Goal: Task Accomplishment & Management: Manage account settings

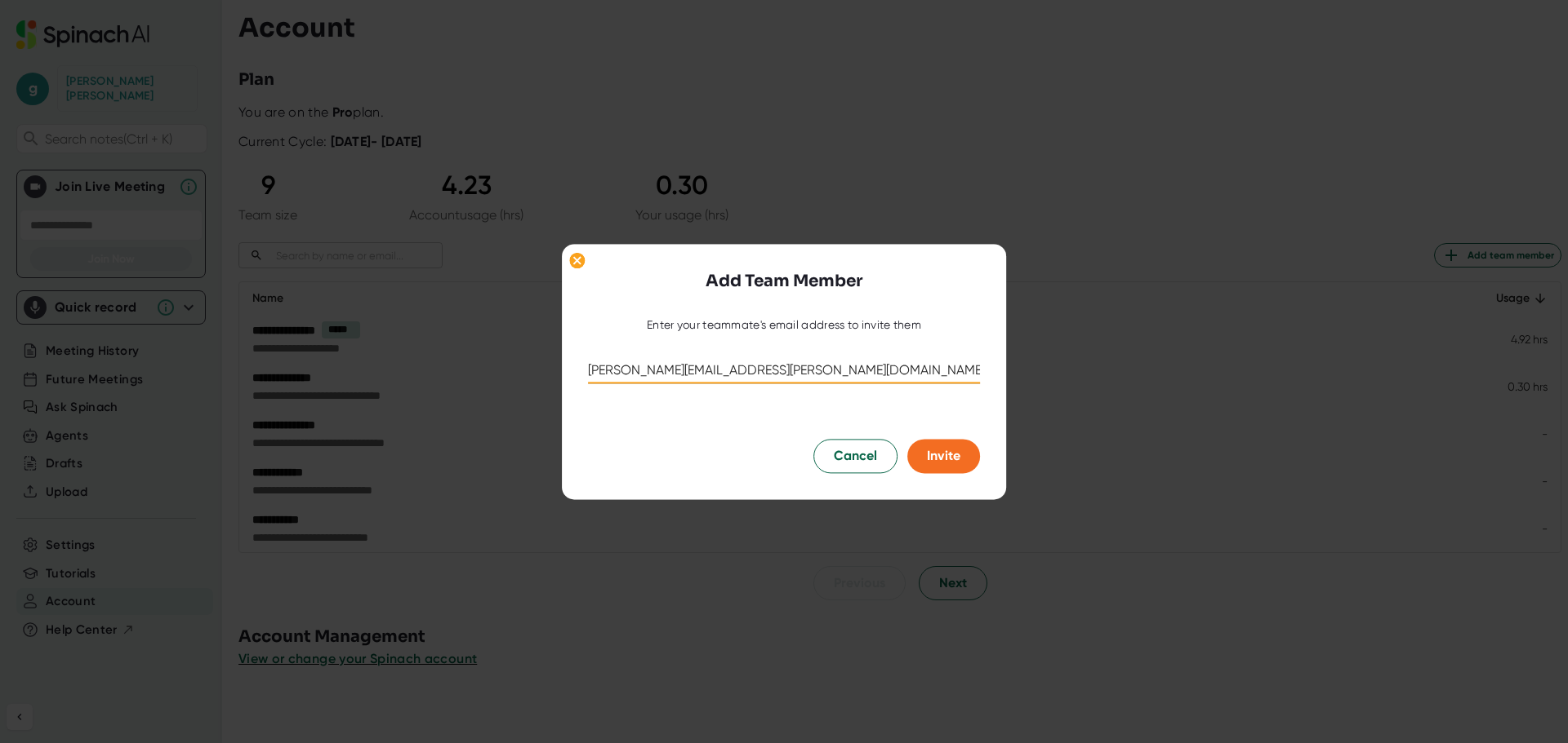
drag, startPoint x: 821, startPoint y: 376, endPoint x: 370, endPoint y: 368, distance: 451.1
click at [370, 368] on div "Add Team Member Enter your teammate's email address to invite them [PERSON_NAME…" at bounding box center [784, 371] width 1568 height 743
type input "[PERSON_NAME][EMAIL_ADDRESS][PERSON_NAME][DOMAIN_NAME]"
click at [956, 455] on span "Invite" at bounding box center [944, 456] width 34 height 16
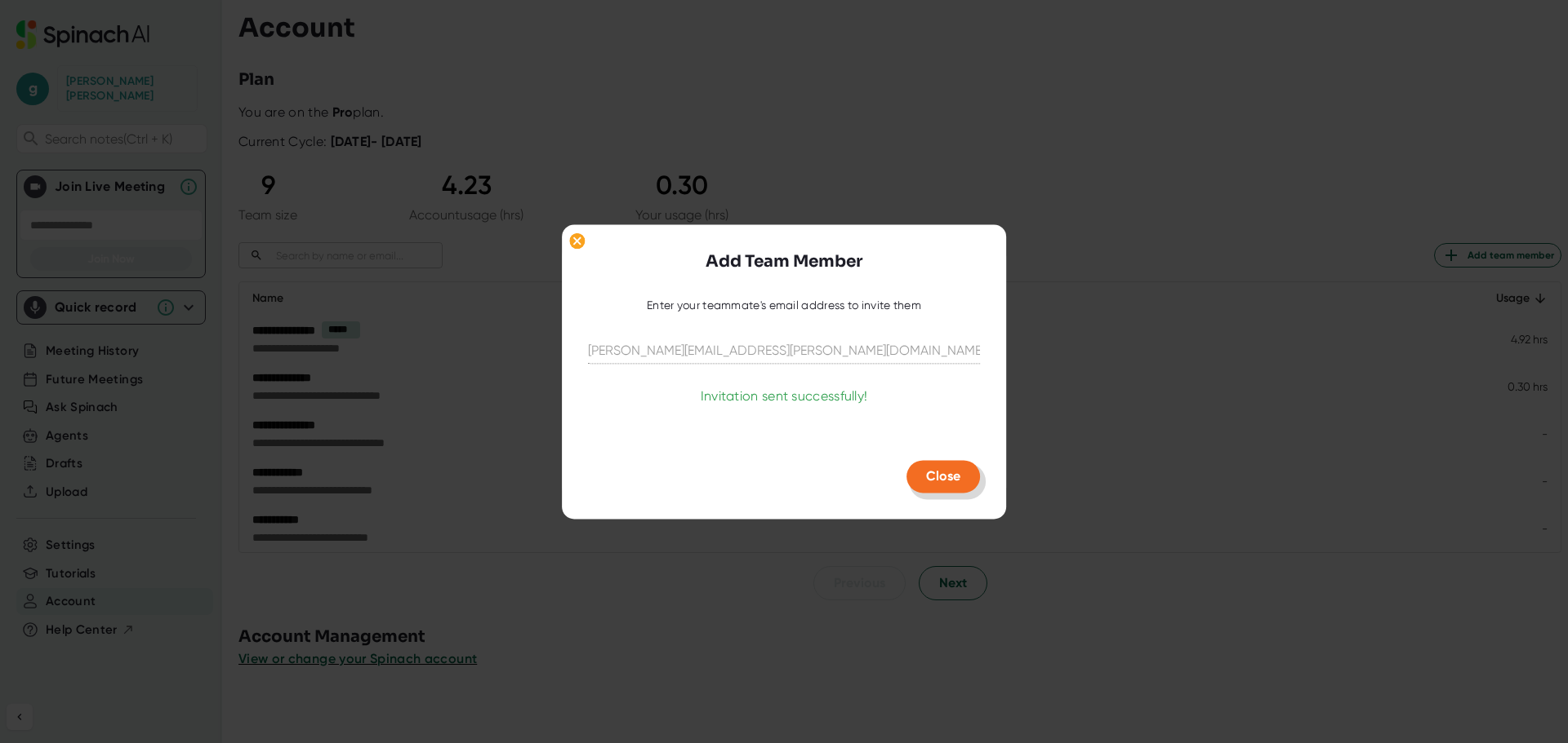
click at [944, 479] on span "Close" at bounding box center [943, 476] width 34 height 16
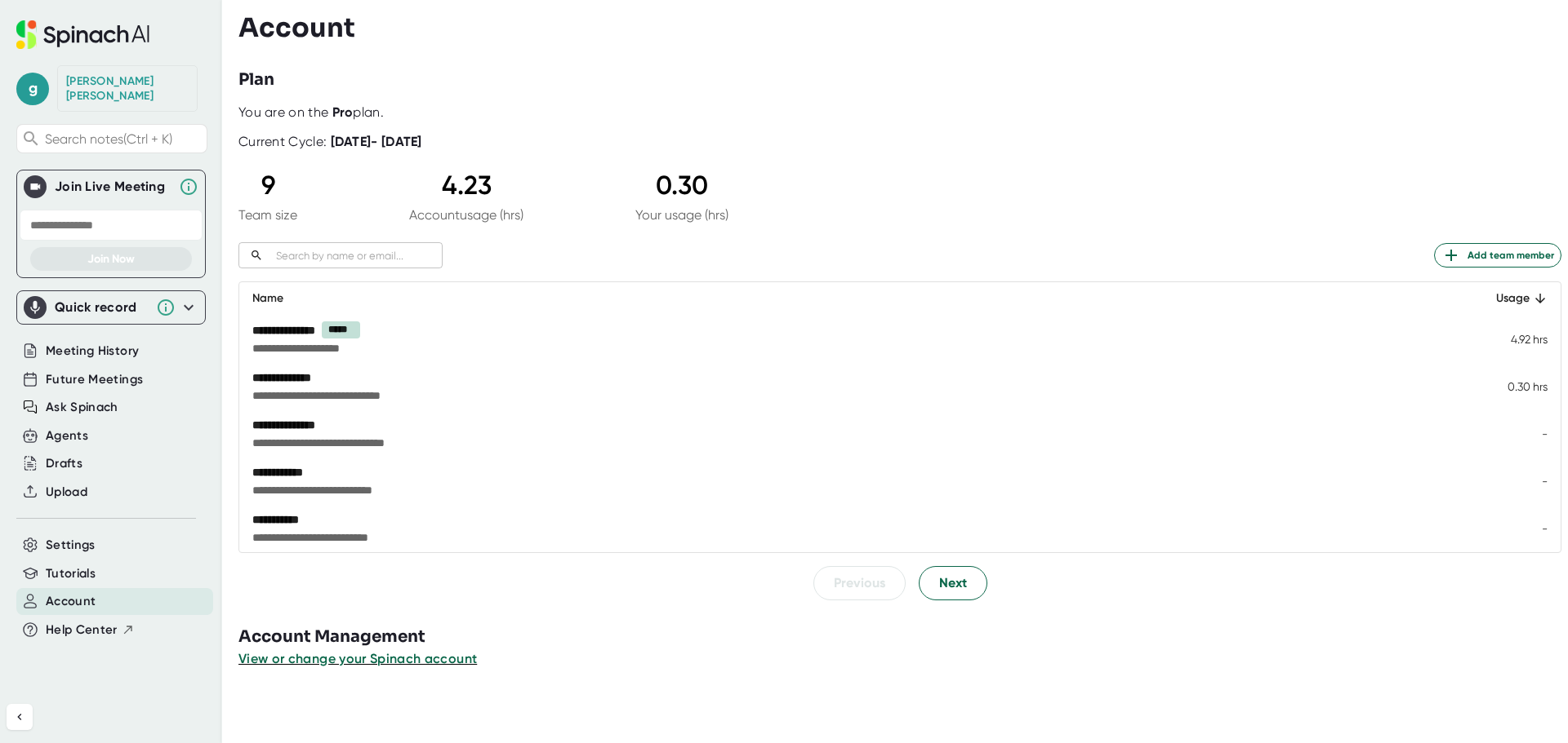
click at [574, 332] on div "**********" at bounding box center [710, 330] width 915 height 17
click at [616, 46] on div at bounding box center [902, 56] width 1329 height 25
click at [978, 41] on div "Account" at bounding box center [902, 27] width 1329 height 31
click at [954, 90] on div "Plan" at bounding box center [902, 80] width 1329 height 25
drag, startPoint x: 429, startPoint y: 98, endPoint x: 653, endPoint y: 137, distance: 227.4
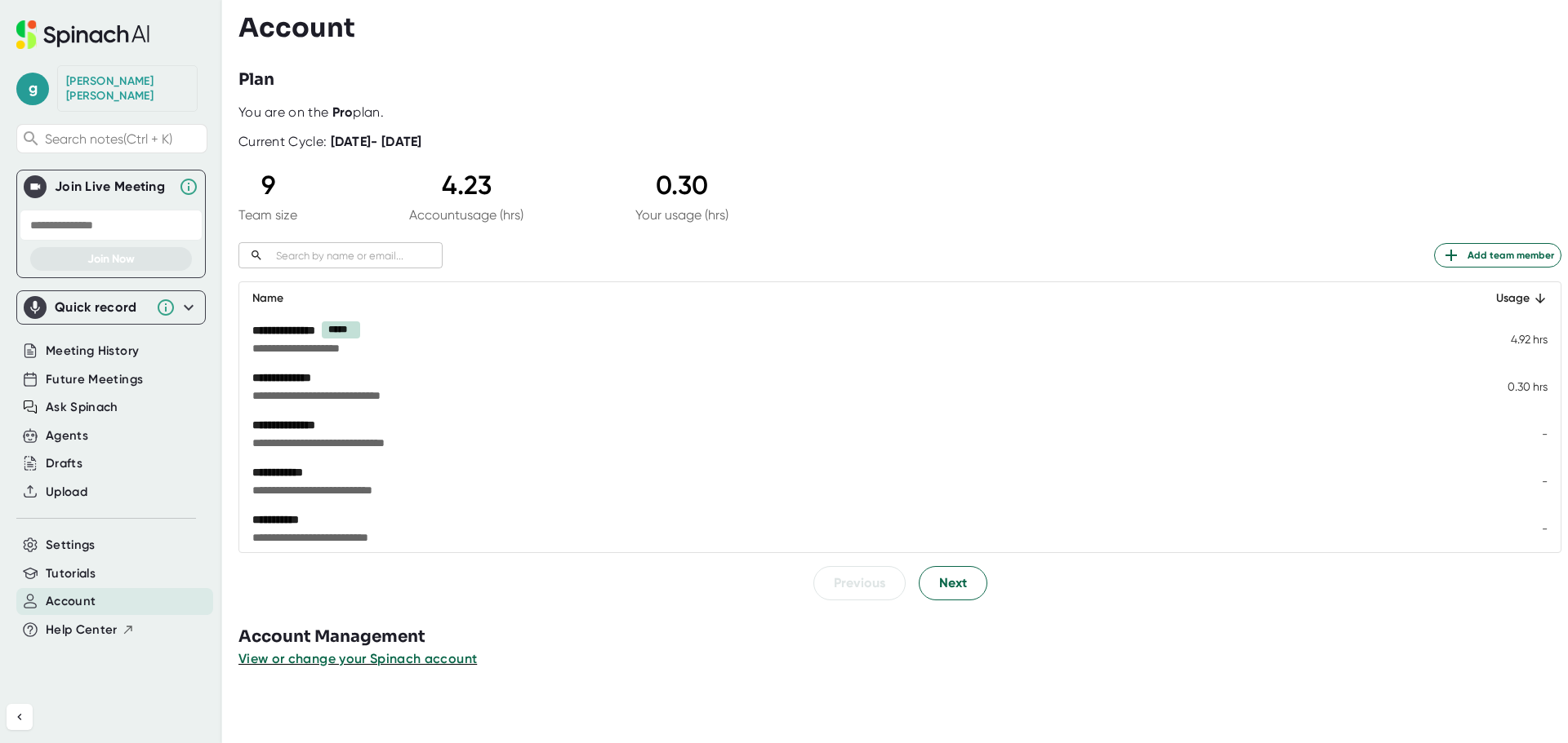
click at [653, 137] on div "**********" at bounding box center [902, 371] width 1329 height 743
click at [653, 137] on div "Current Cycle: October 10, 2025 - November 10, 2025" at bounding box center [900, 135] width 1323 height 29
drag, startPoint x: 643, startPoint y: 145, endPoint x: 592, endPoint y: 85, distance: 78.7
click at [592, 85] on div "**********" at bounding box center [902, 371] width 1329 height 743
click at [592, 85] on div "Plan" at bounding box center [902, 80] width 1329 height 25
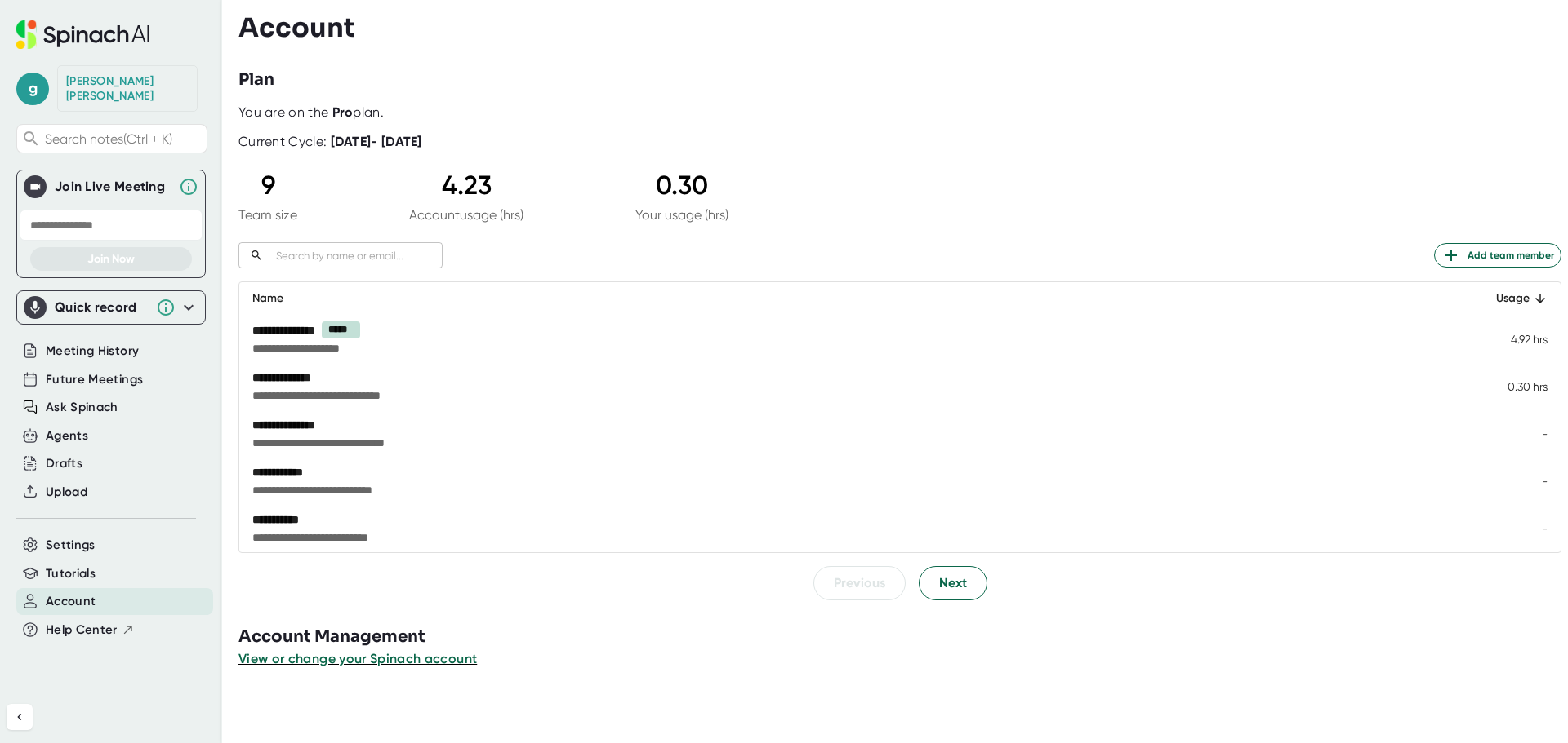
click at [592, 85] on div "Plan" at bounding box center [902, 80] width 1329 height 25
click at [1452, 245] on button "Add team member" at bounding box center [1497, 256] width 127 height 25
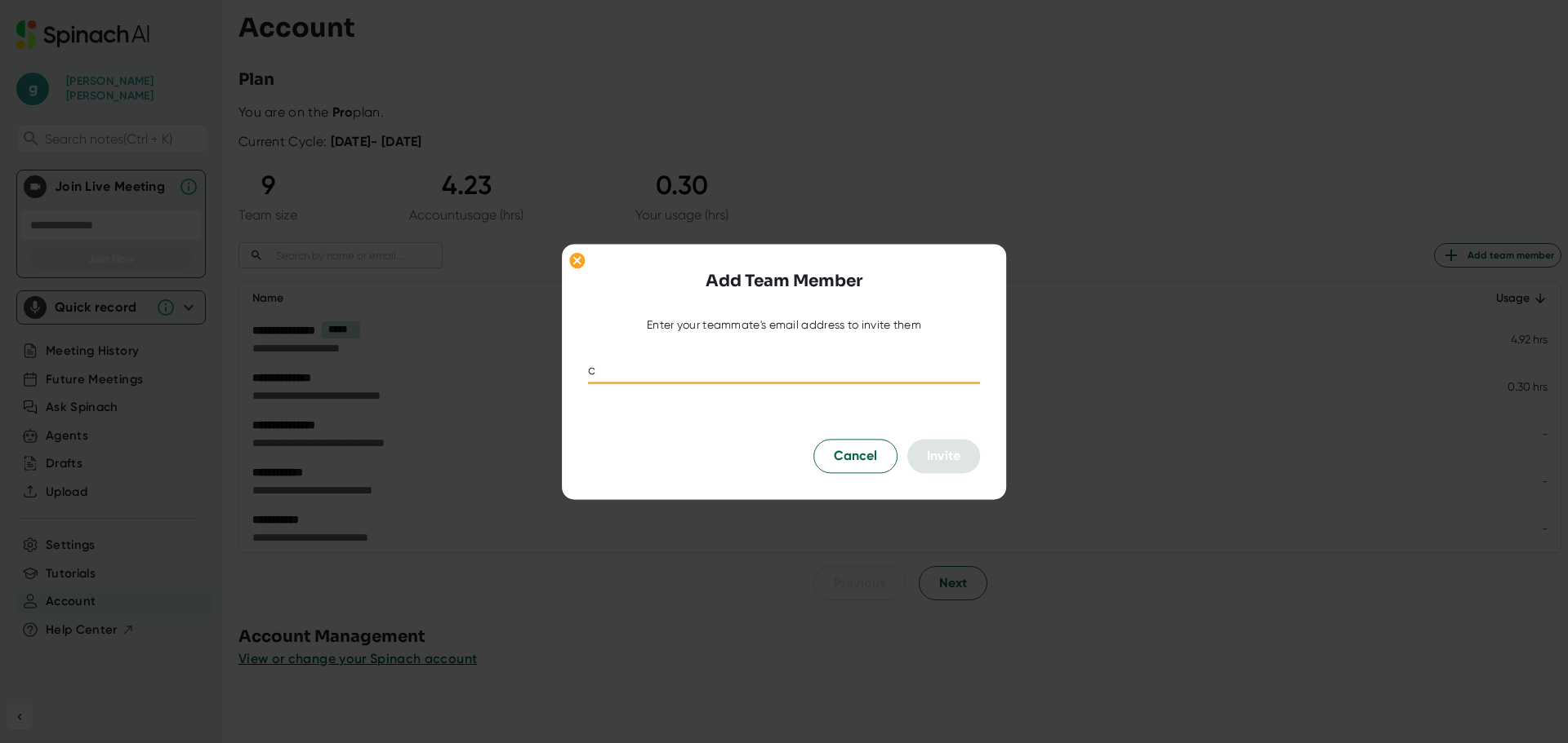
type input "c"
type input "chris.hughbanks@ewrdigital.com"
click at [943, 462] on span "Invite" at bounding box center [944, 456] width 34 height 16
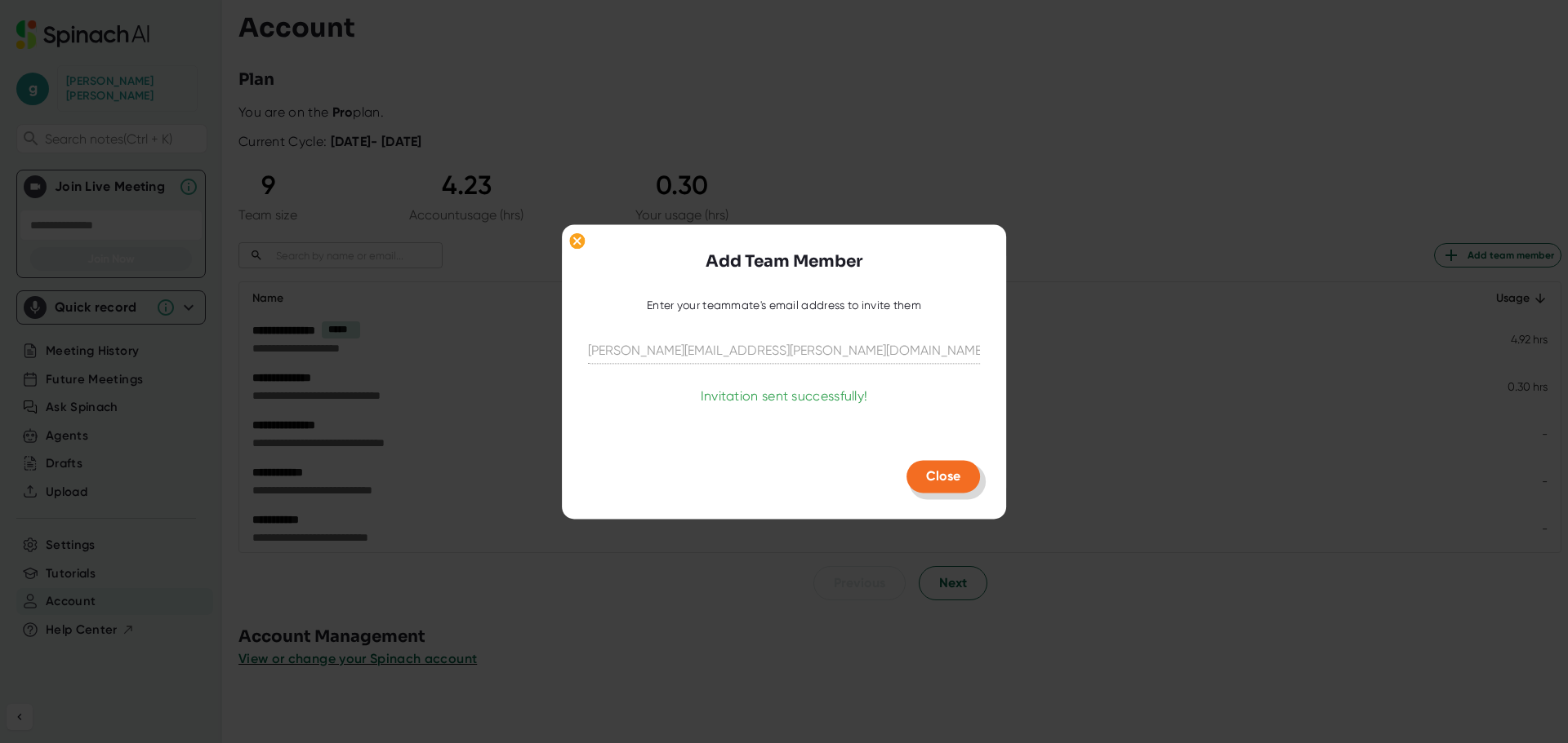
click at [939, 479] on span "Close" at bounding box center [943, 476] width 34 height 16
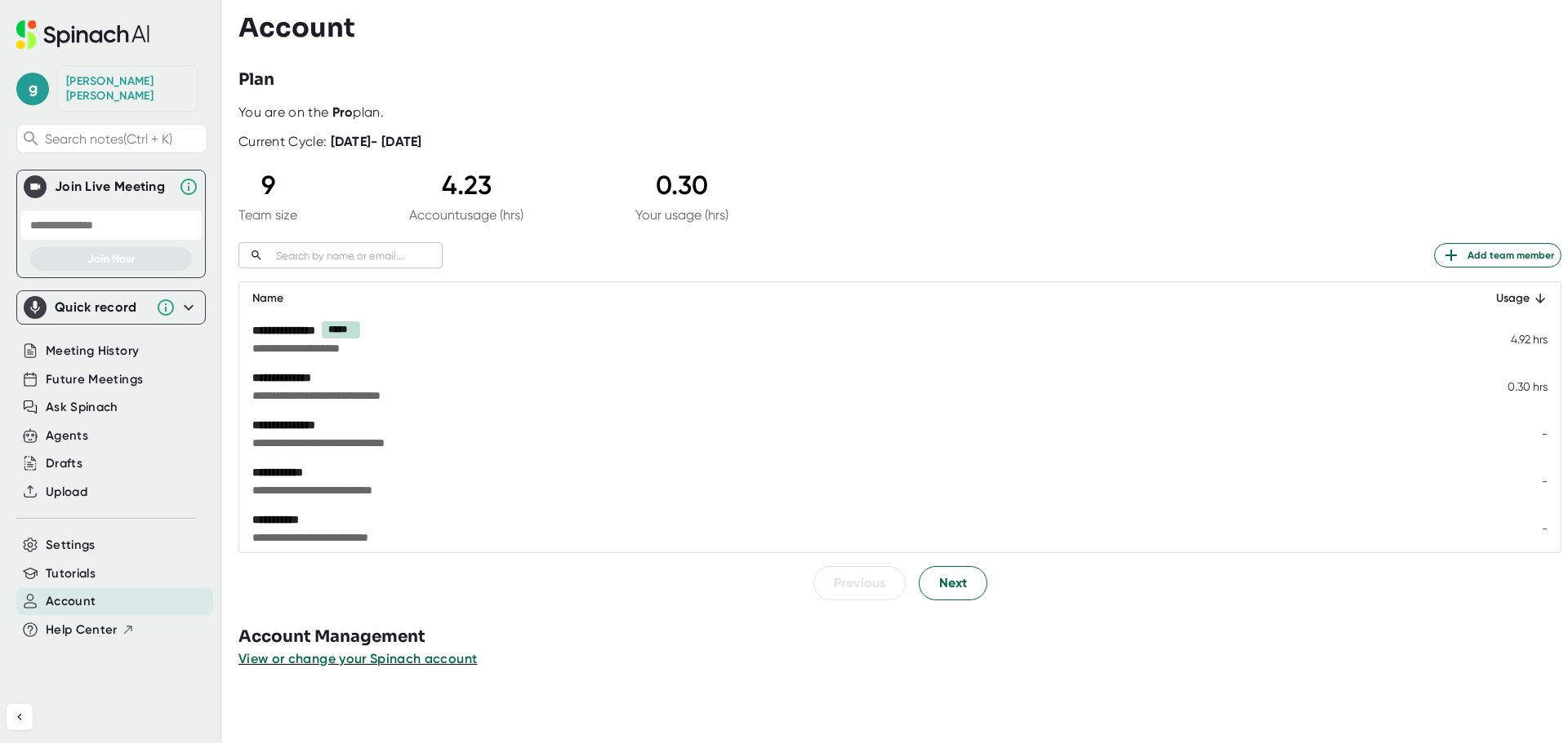
click at [818, 234] on div "**********" at bounding box center [900, 353] width 1323 height 496
click at [811, 246] on div "​ Add team member" at bounding box center [900, 256] width 1323 height 26
click at [545, 232] on div "**********" at bounding box center [900, 353] width 1323 height 496
click at [125, 370] on span "Future Meetings" at bounding box center [94, 379] width 97 height 19
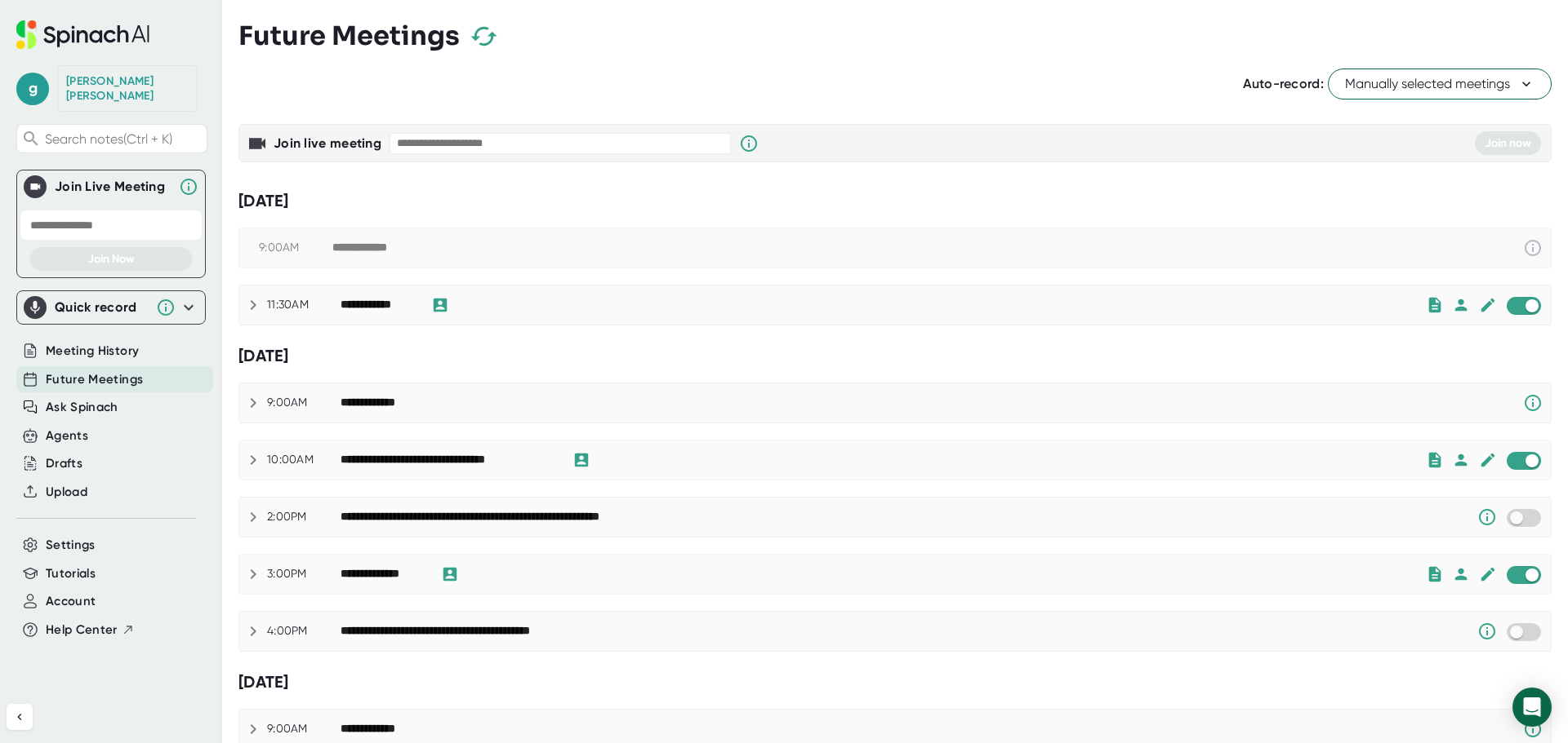
click at [1066, 79] on div "Auto-record: Manually selected meetings" at bounding box center [894, 84] width 1313 height 31
click at [77, 536] on span "Settings" at bounding box center [71, 545] width 49 height 19
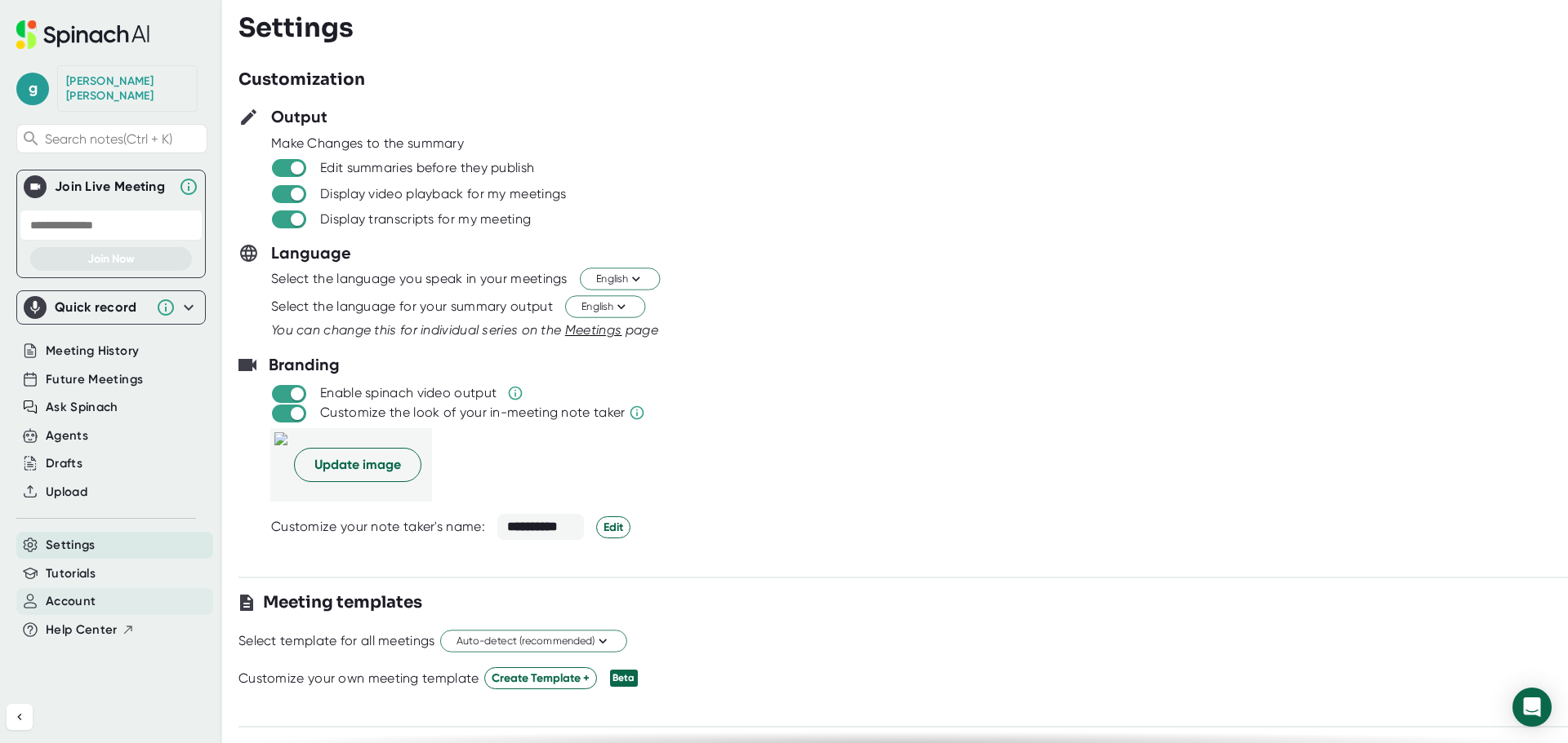
click at [114, 589] on div "Account" at bounding box center [115, 602] width 197 height 27
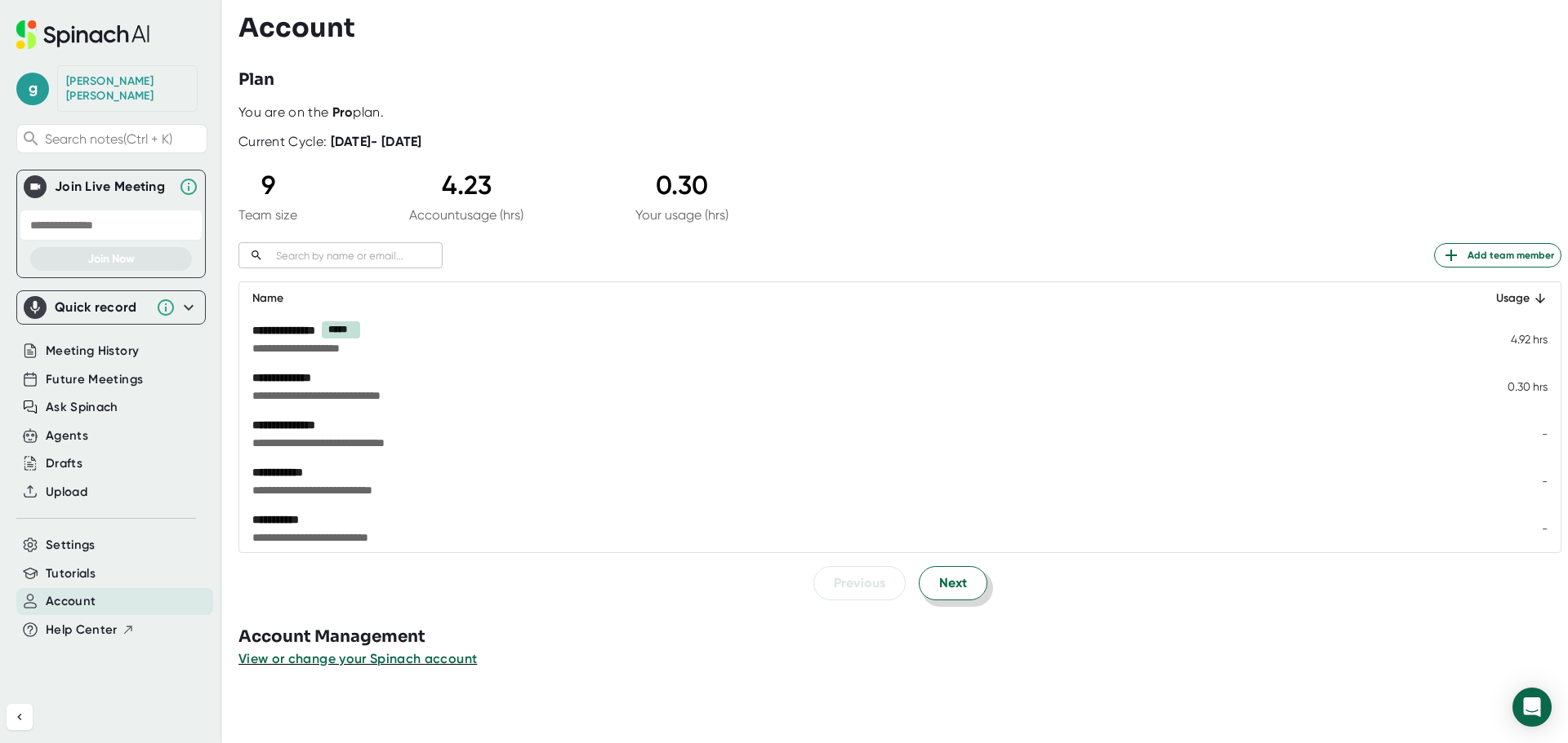
click at [942, 580] on span "Next" at bounding box center [952, 583] width 27 height 19
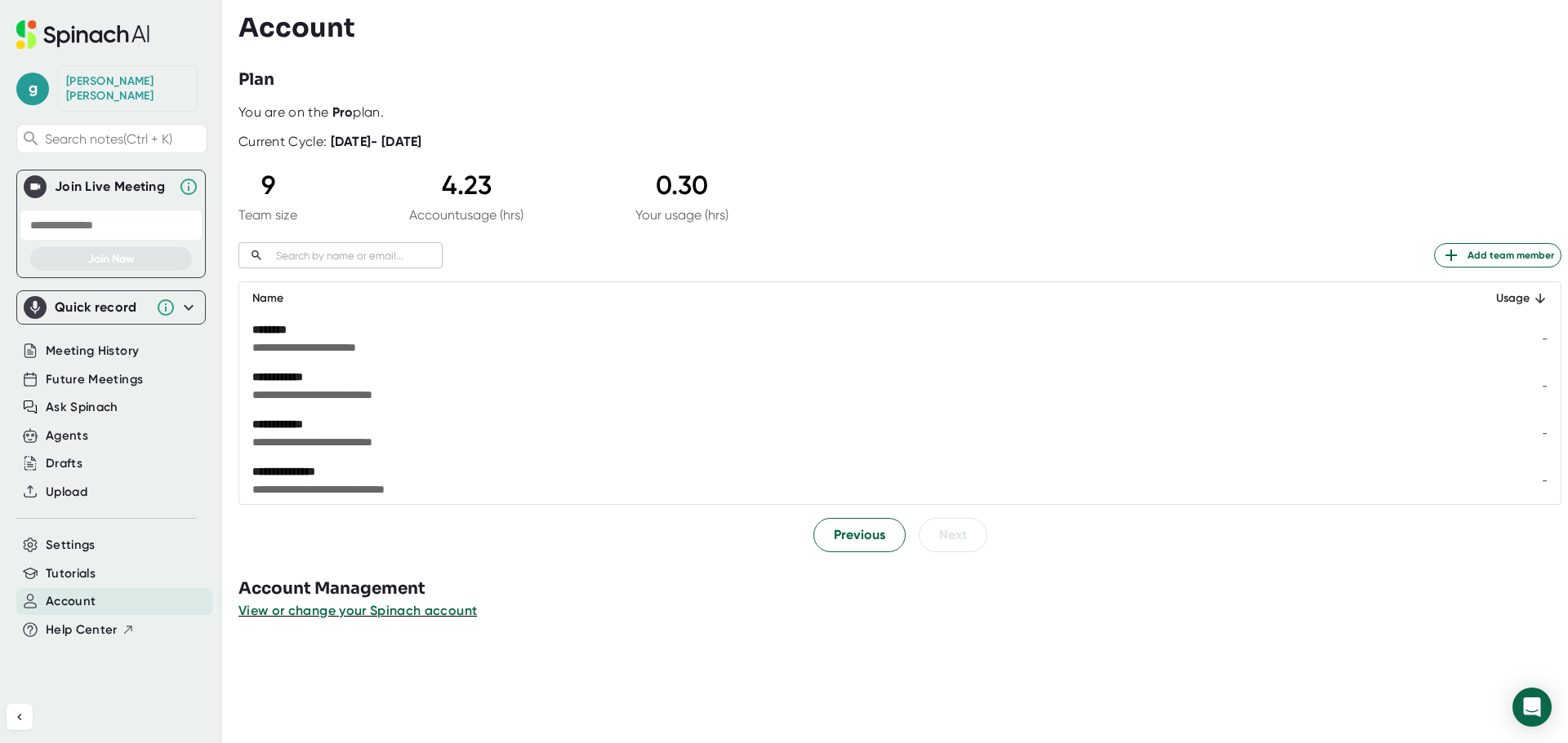
click at [370, 542] on div "Previous Next" at bounding box center [900, 535] width 1323 height 34
click at [857, 538] on span "Previous" at bounding box center [859, 535] width 51 height 19
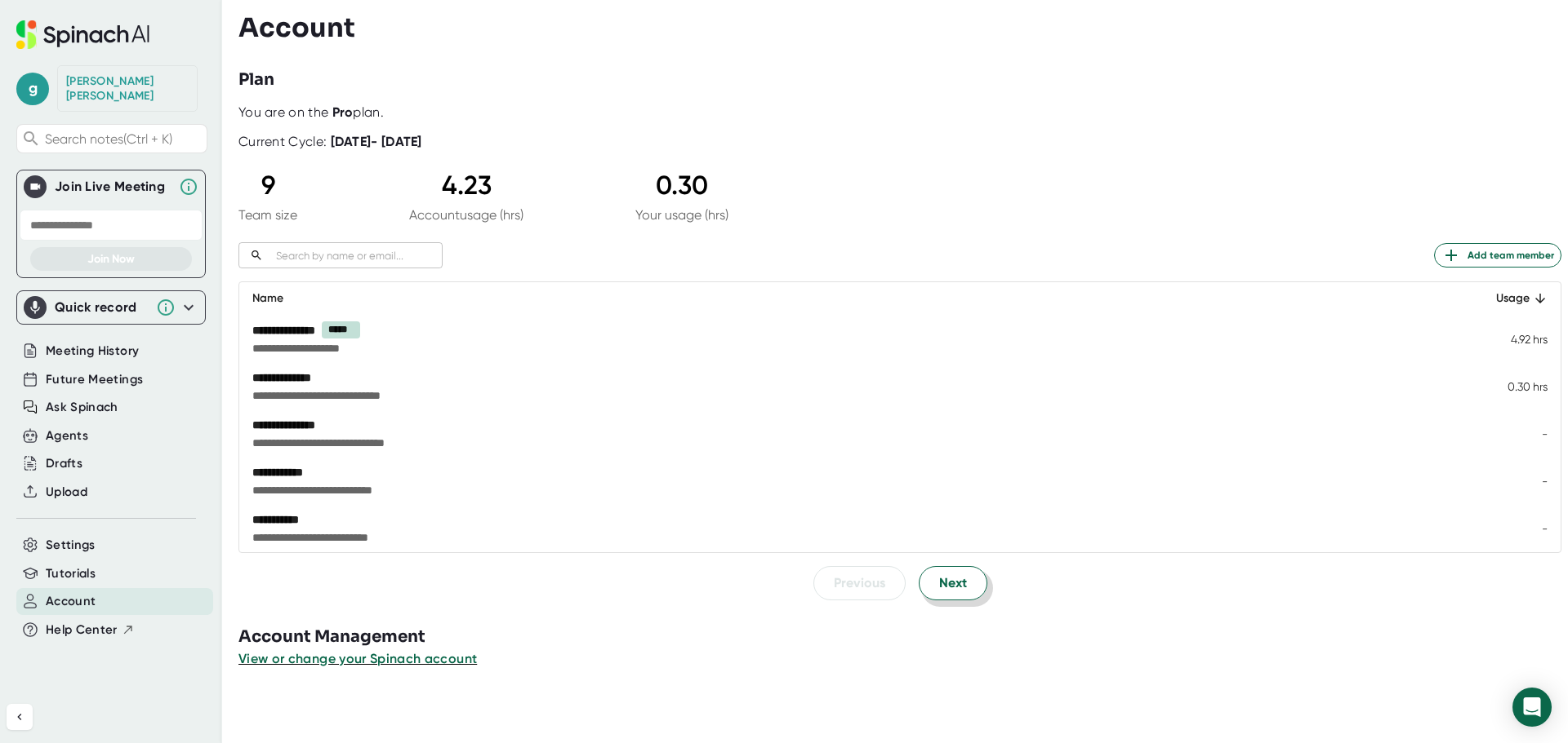
click at [947, 592] on span "Next" at bounding box center [952, 583] width 27 height 19
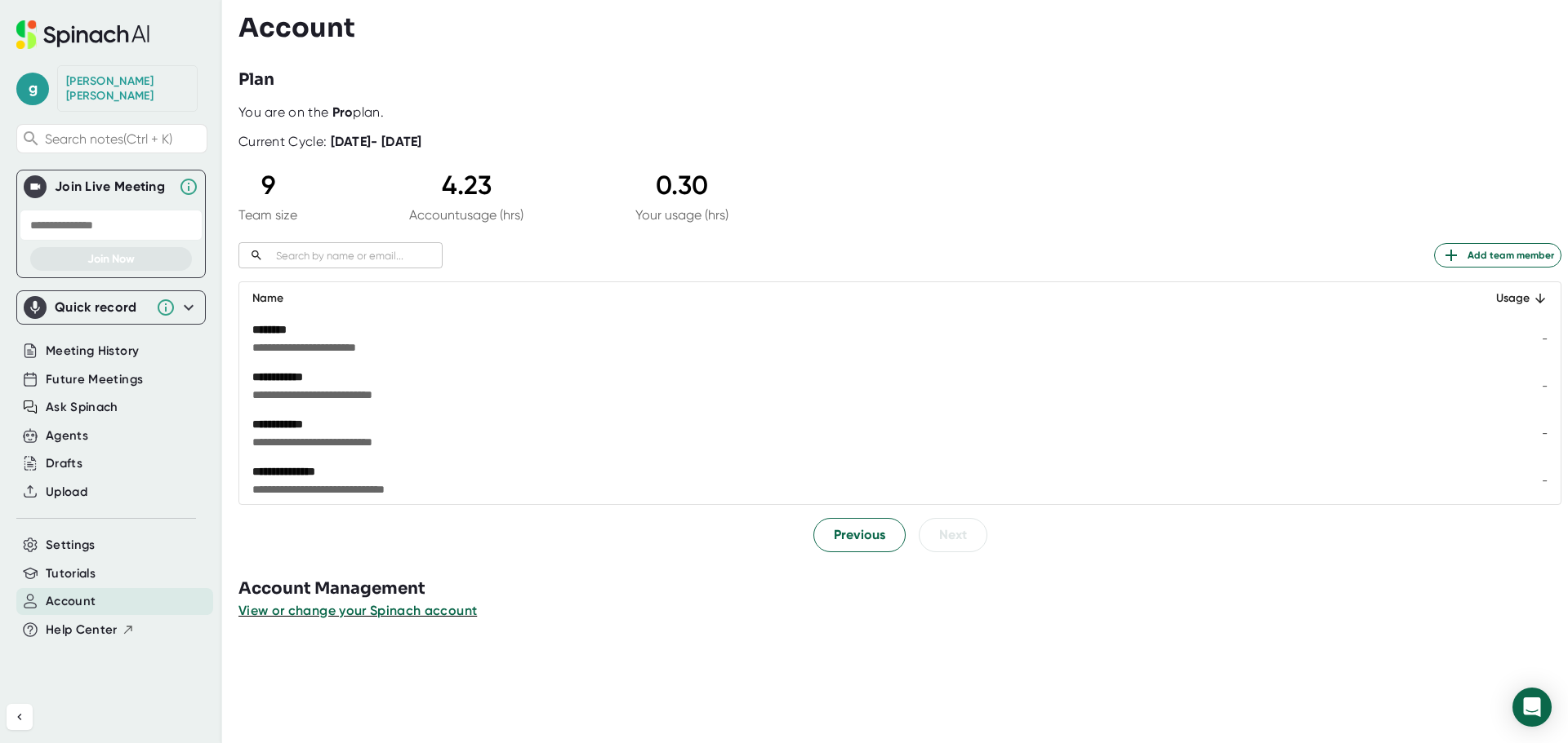
click at [556, 581] on h3 "Account Management" at bounding box center [902, 590] width 1329 height 25
click at [464, 539] on div "Previous Next" at bounding box center [900, 535] width 1323 height 34
click at [515, 62] on div at bounding box center [902, 56] width 1329 height 25
click at [1194, 112] on div "You are on the Pro plan." at bounding box center [900, 113] width 1323 height 17
click at [899, 56] on div at bounding box center [902, 56] width 1329 height 25
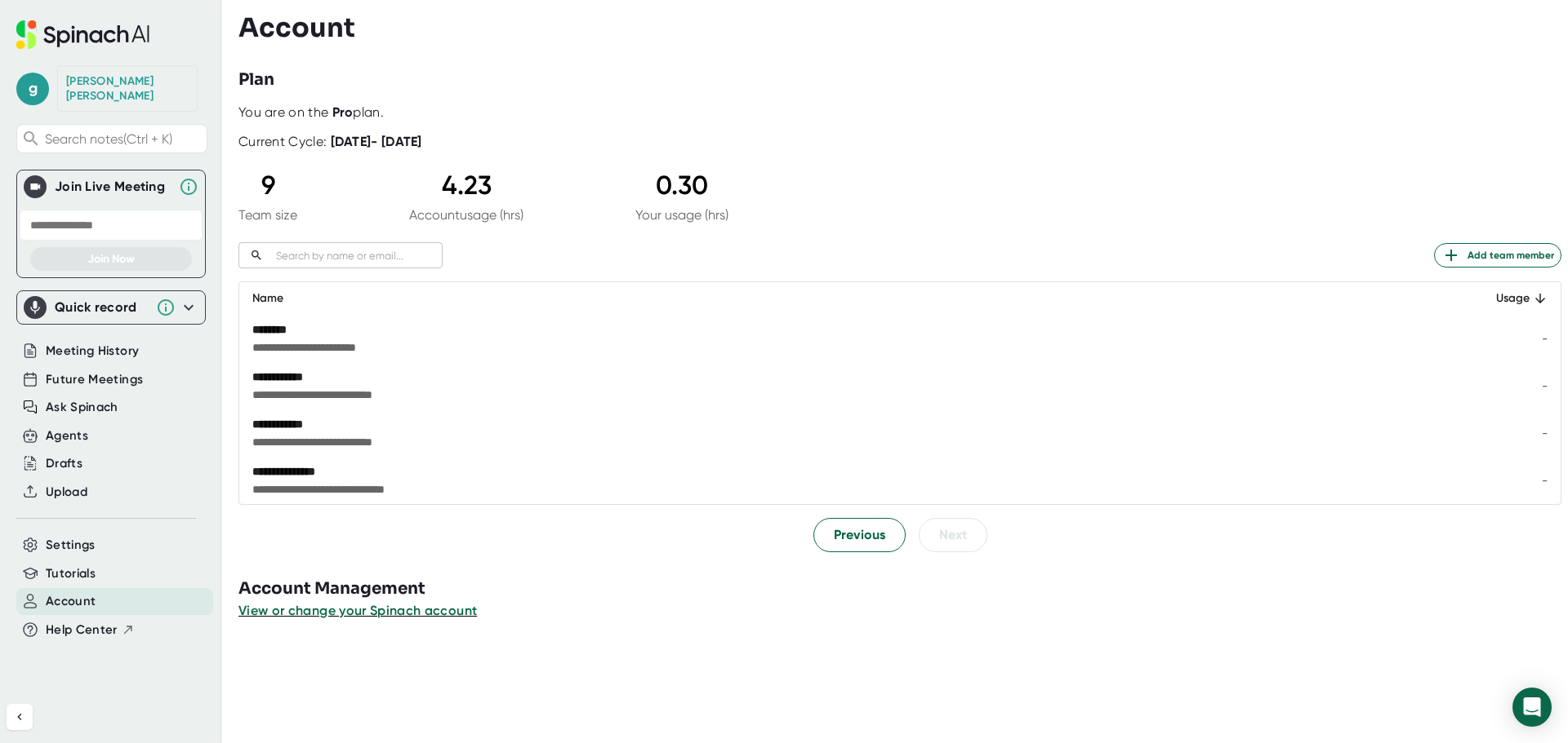
click at [704, 41] on div "Account" at bounding box center [902, 27] width 1329 height 31
click at [76, 342] on span "Meeting History" at bounding box center [93, 351] width 93 height 19
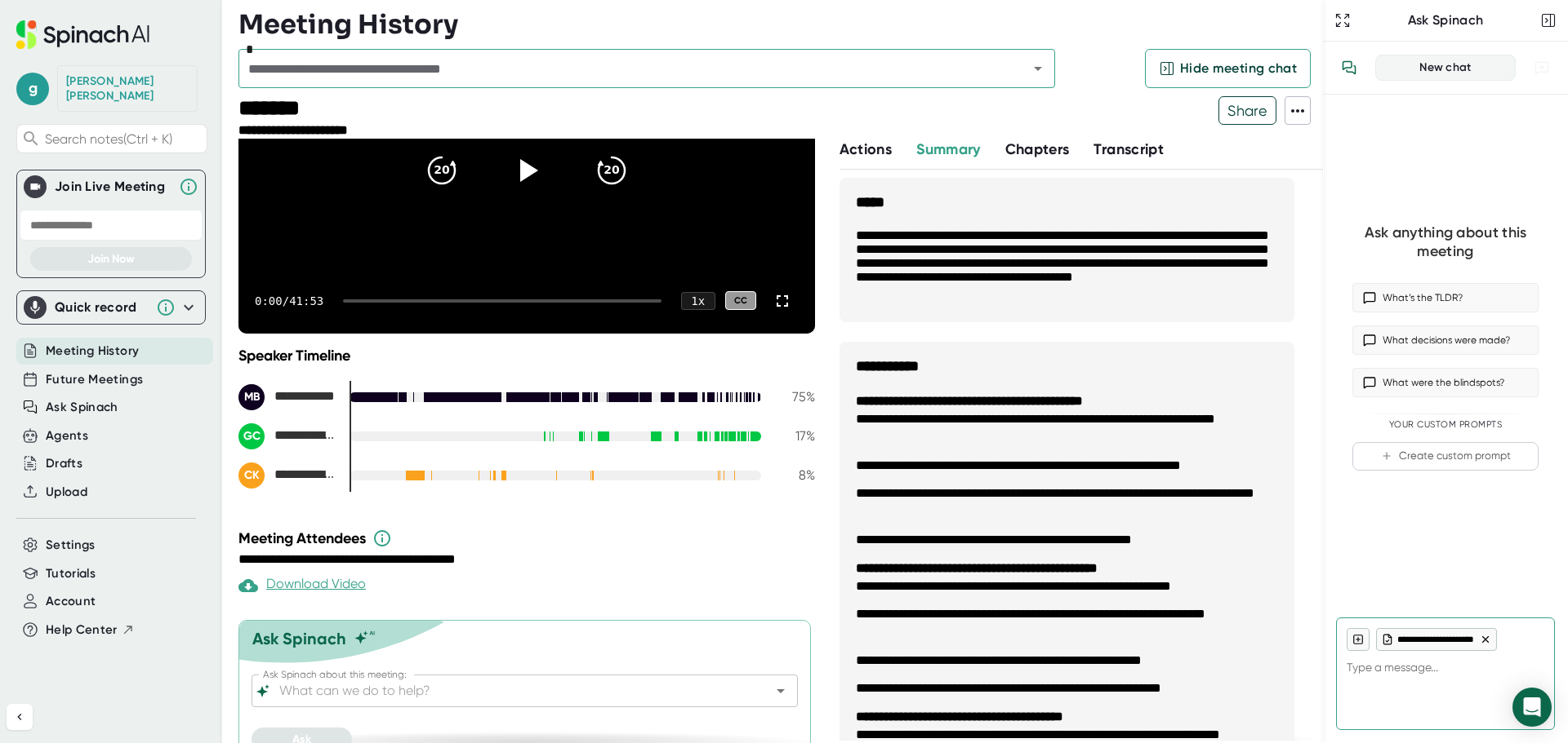
scroll to position [201, 0]
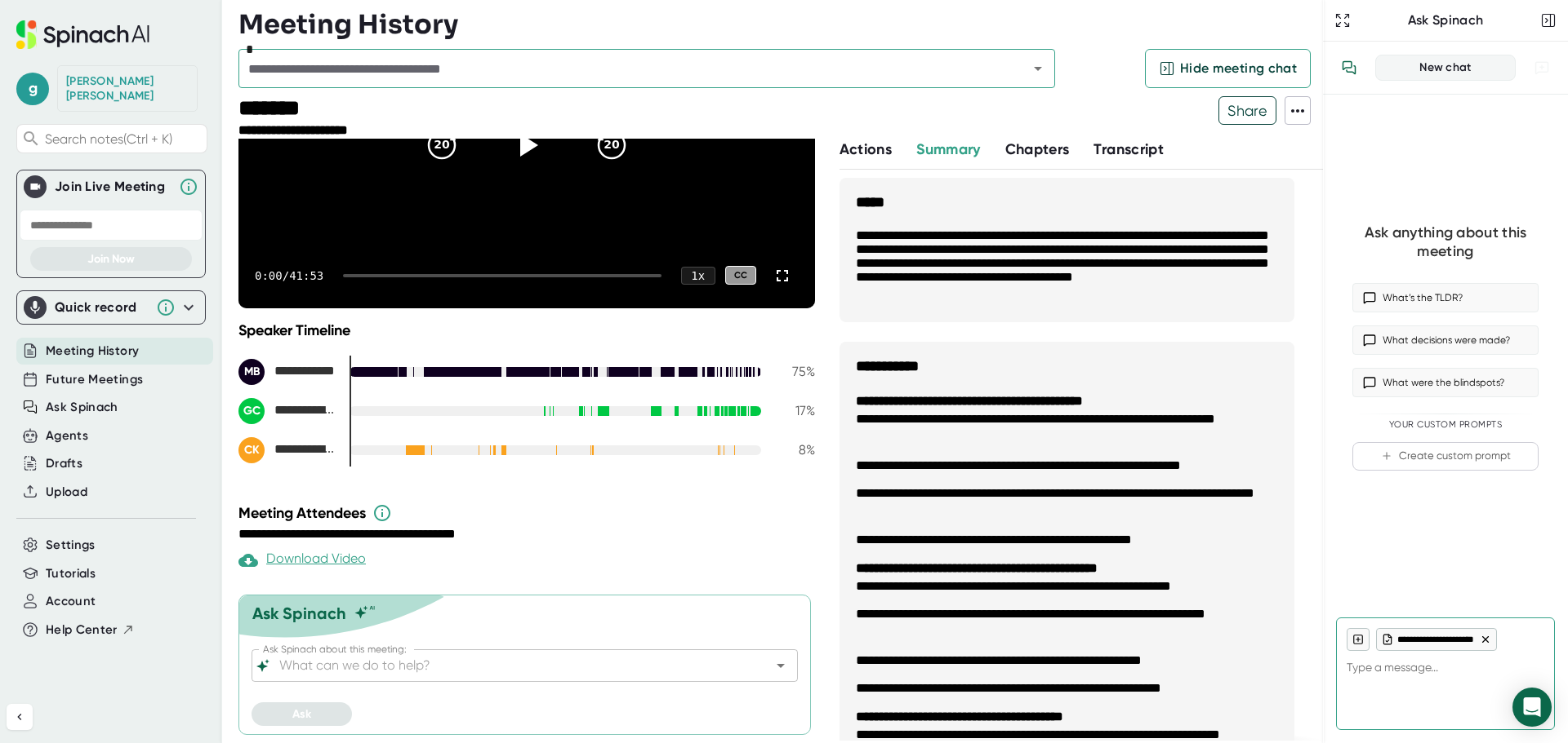
click at [317, 69] on input "text" at bounding box center [623, 69] width 758 height 23
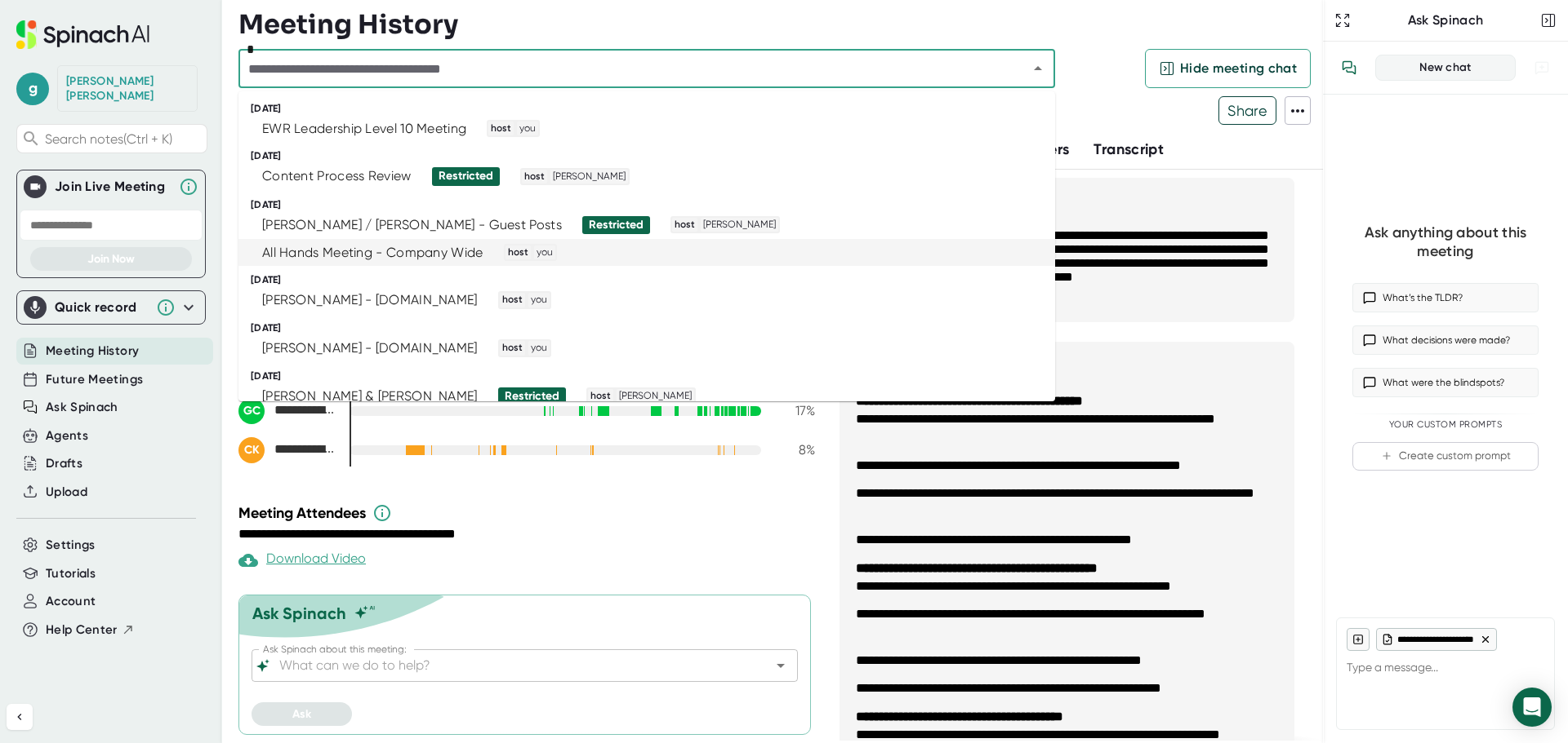
scroll to position [82, 0]
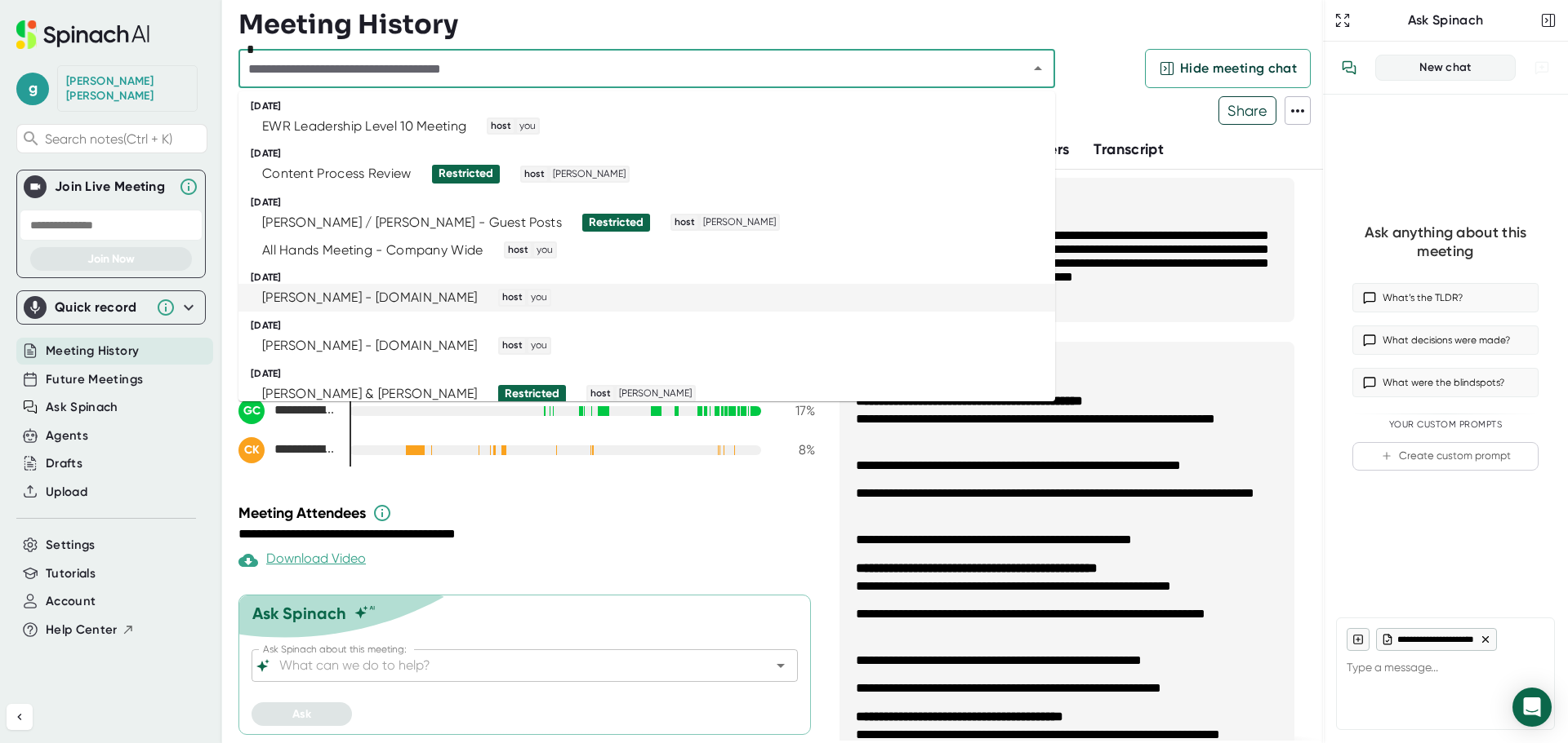
click at [392, 298] on div "[PERSON_NAME] - [DOMAIN_NAME]" at bounding box center [370, 298] width 215 height 17
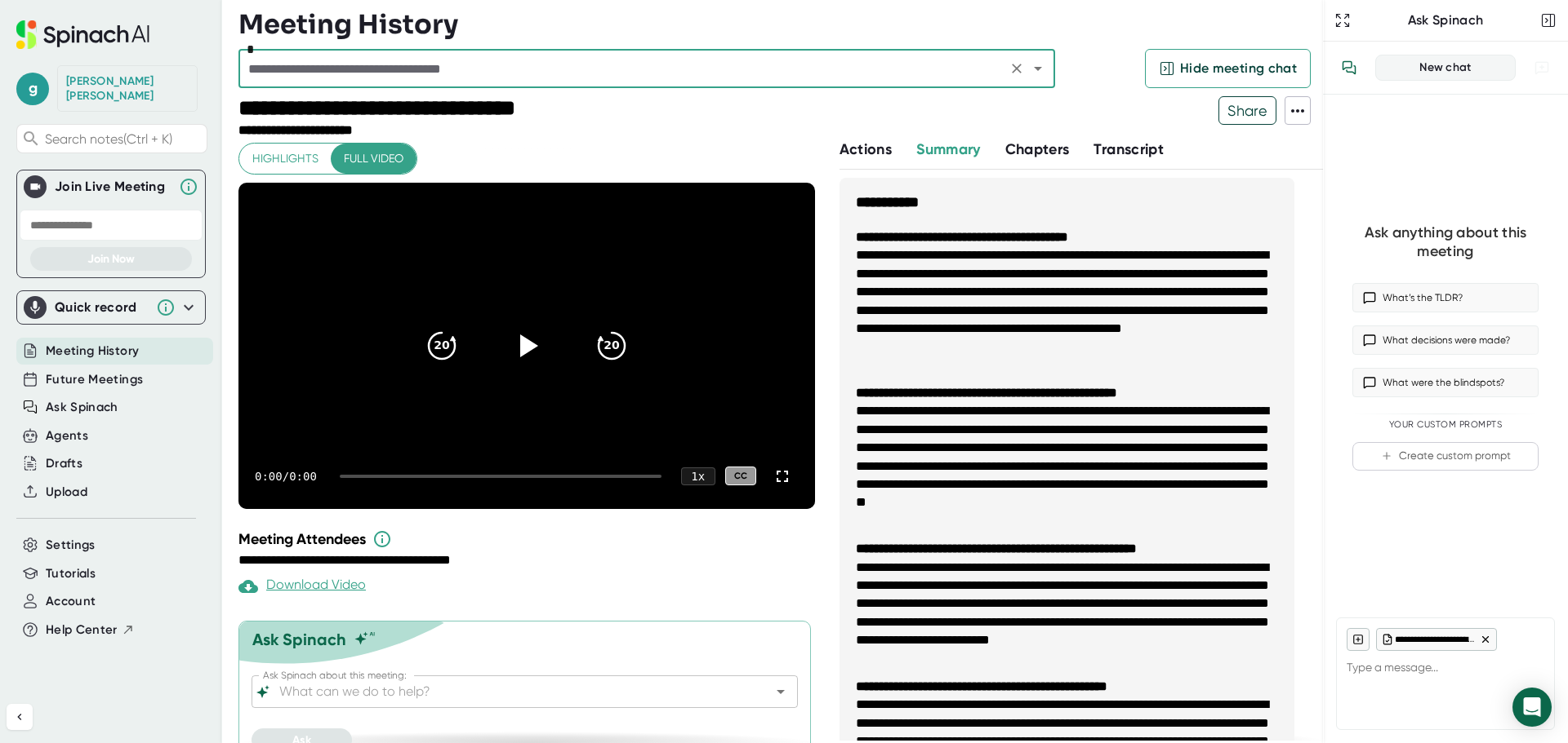
type textarea "x"
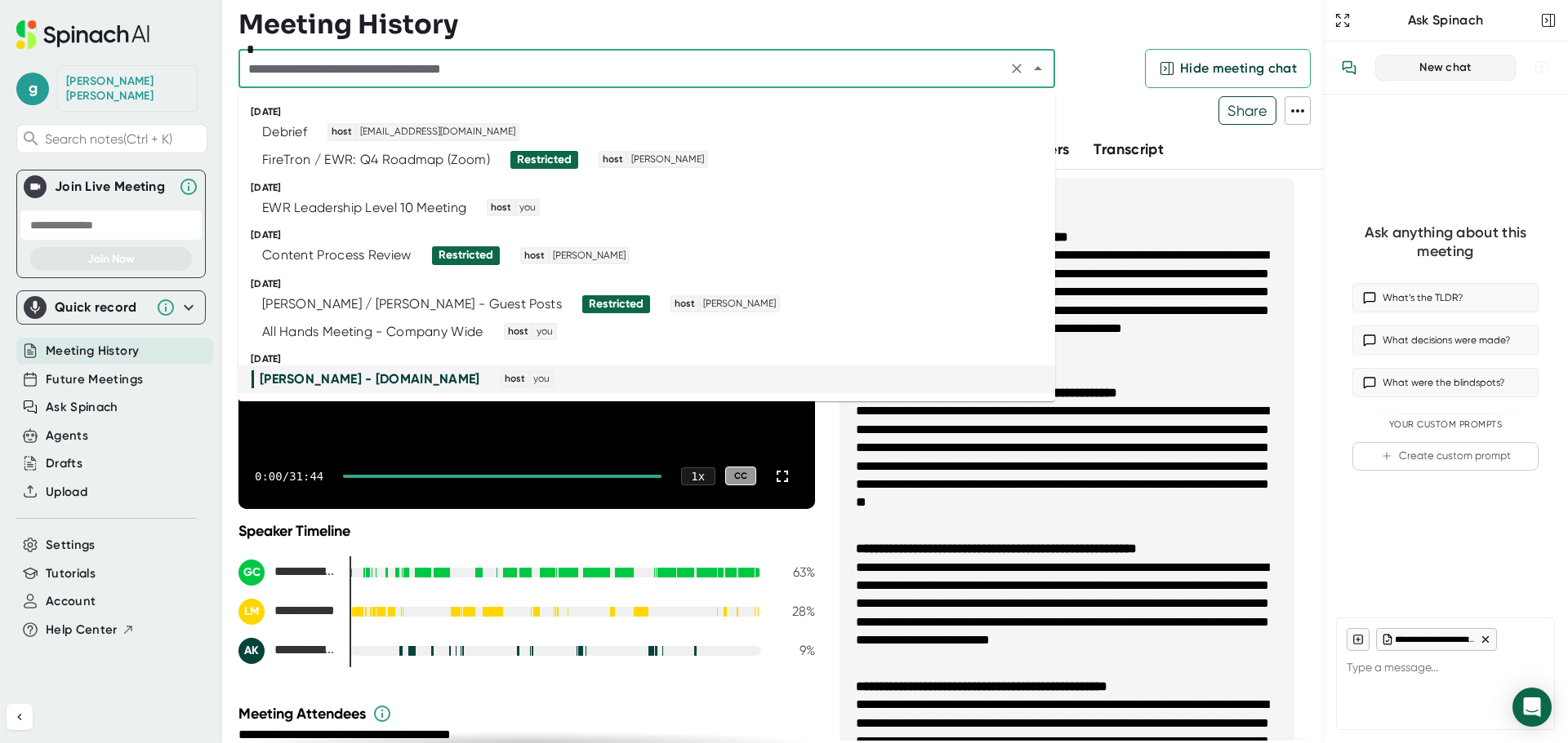
click at [457, 71] on input "text" at bounding box center [623, 69] width 758 height 23
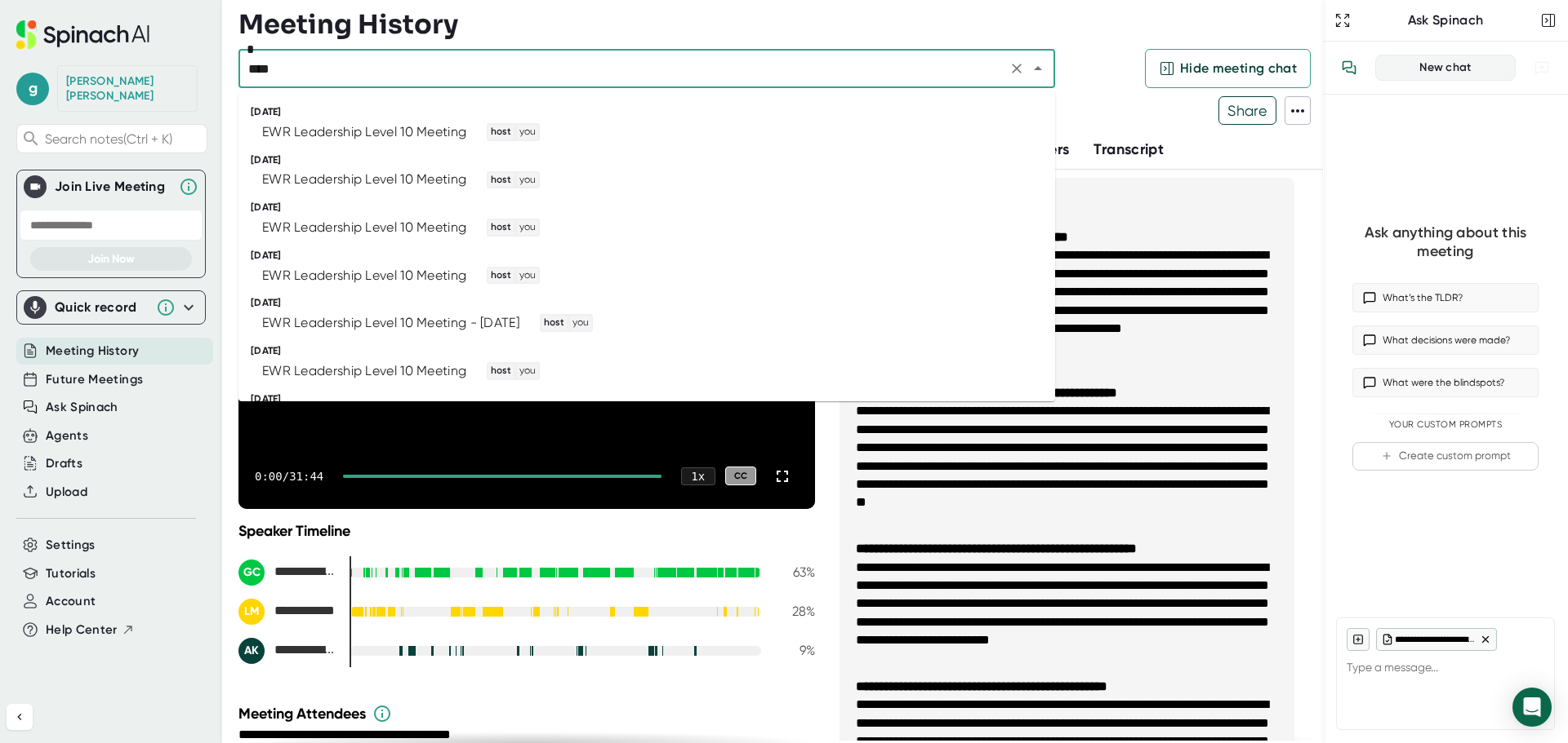
type input "*****"
type textarea "x"
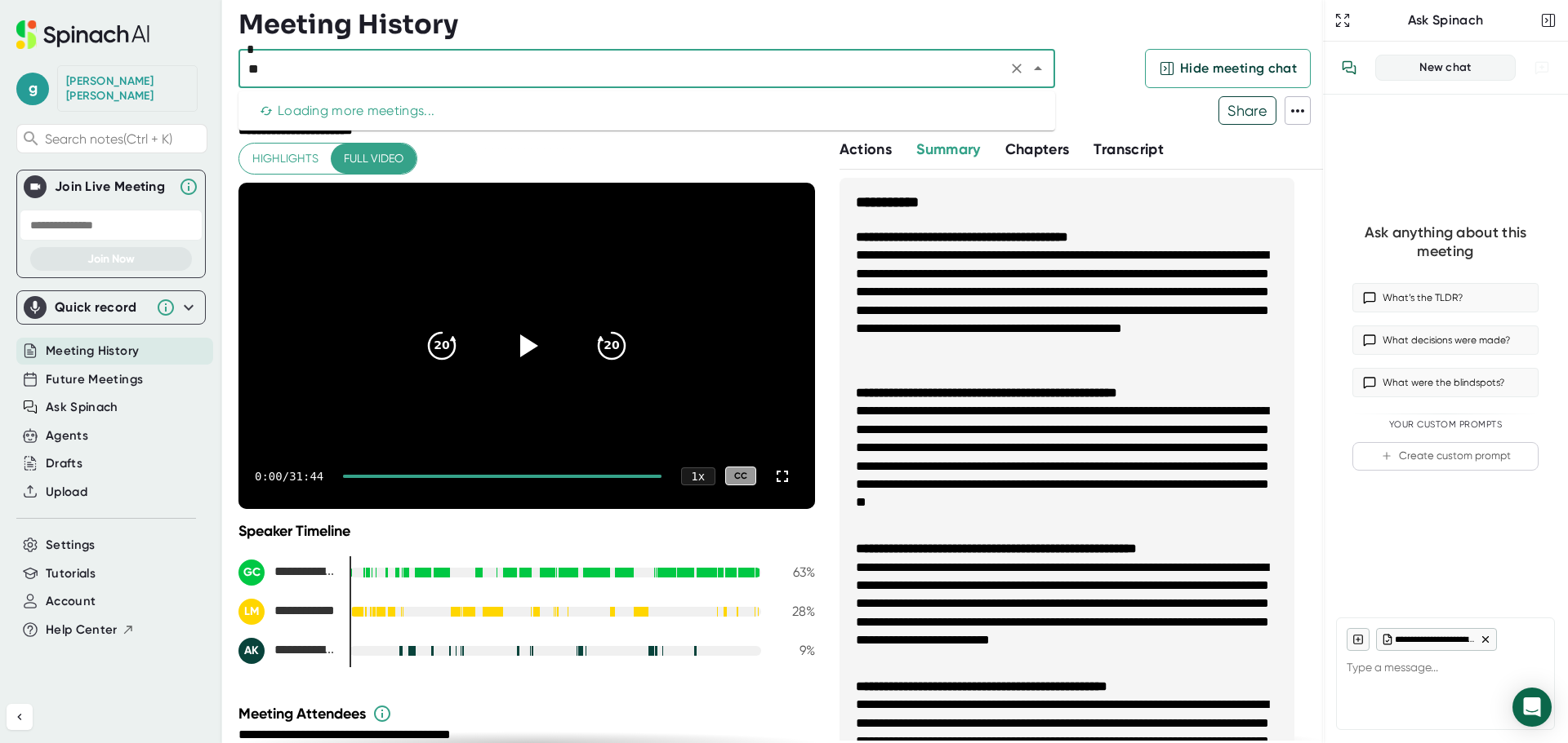
type input "*"
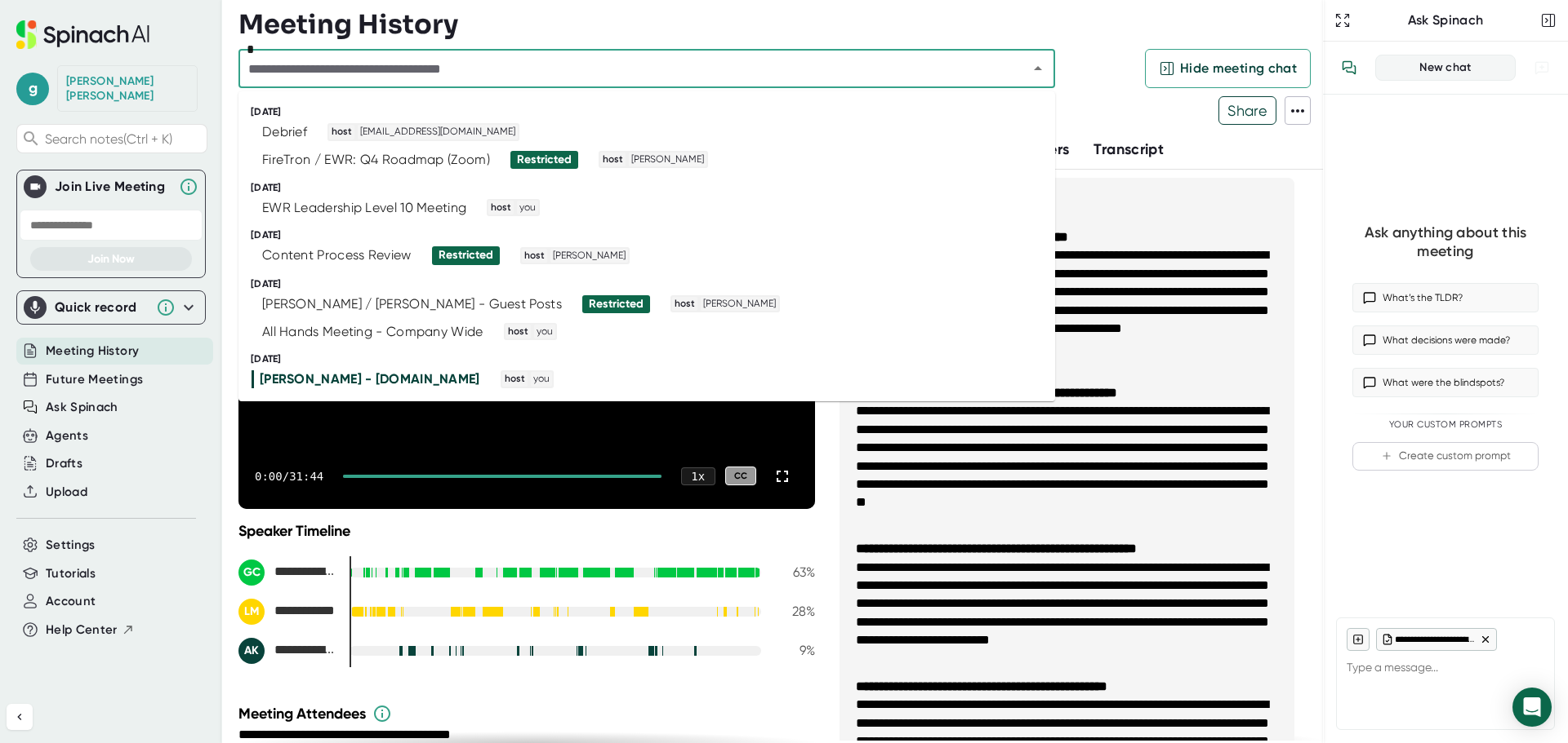
type textarea "x"
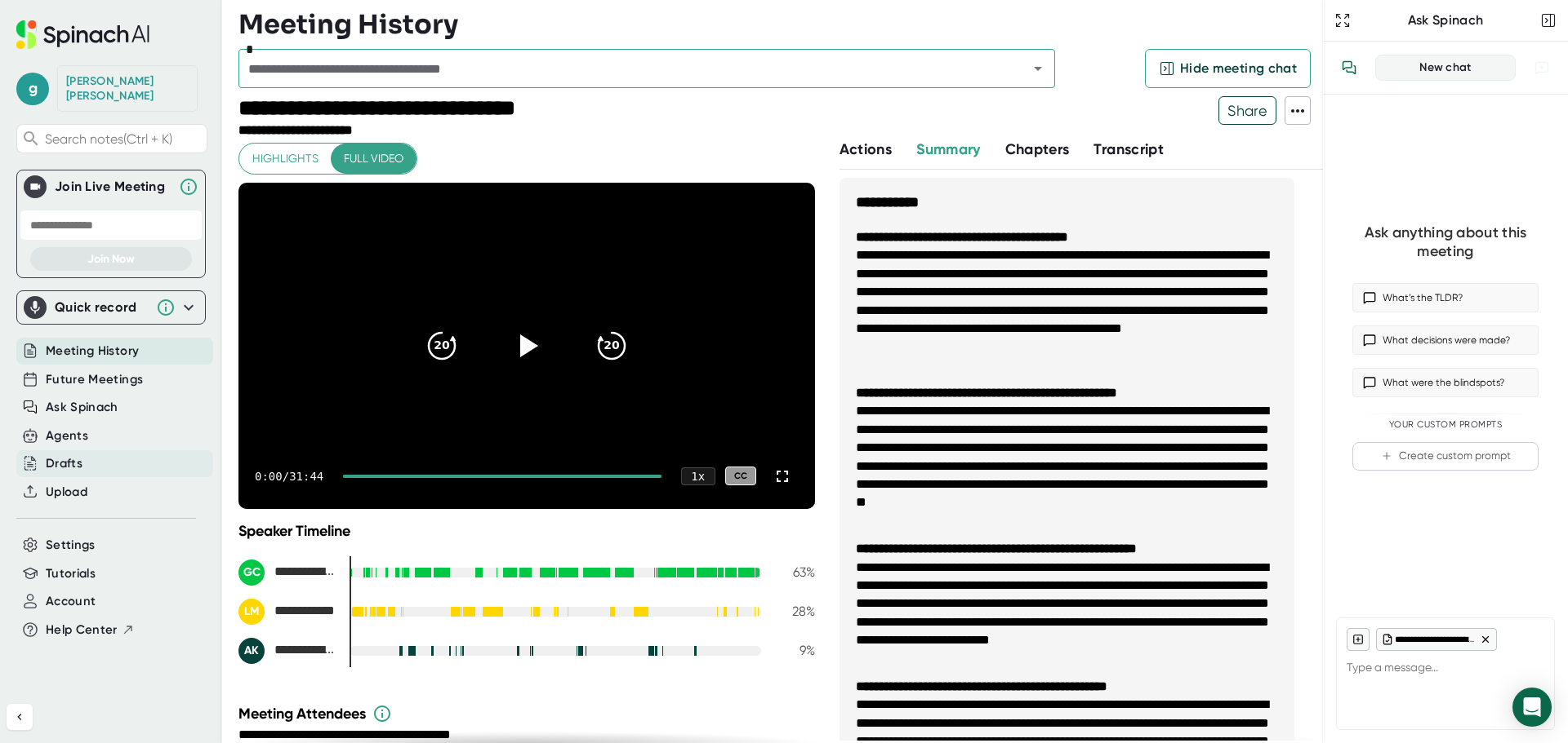
click at [151, 450] on div "Drafts" at bounding box center [115, 464] width 197 height 27
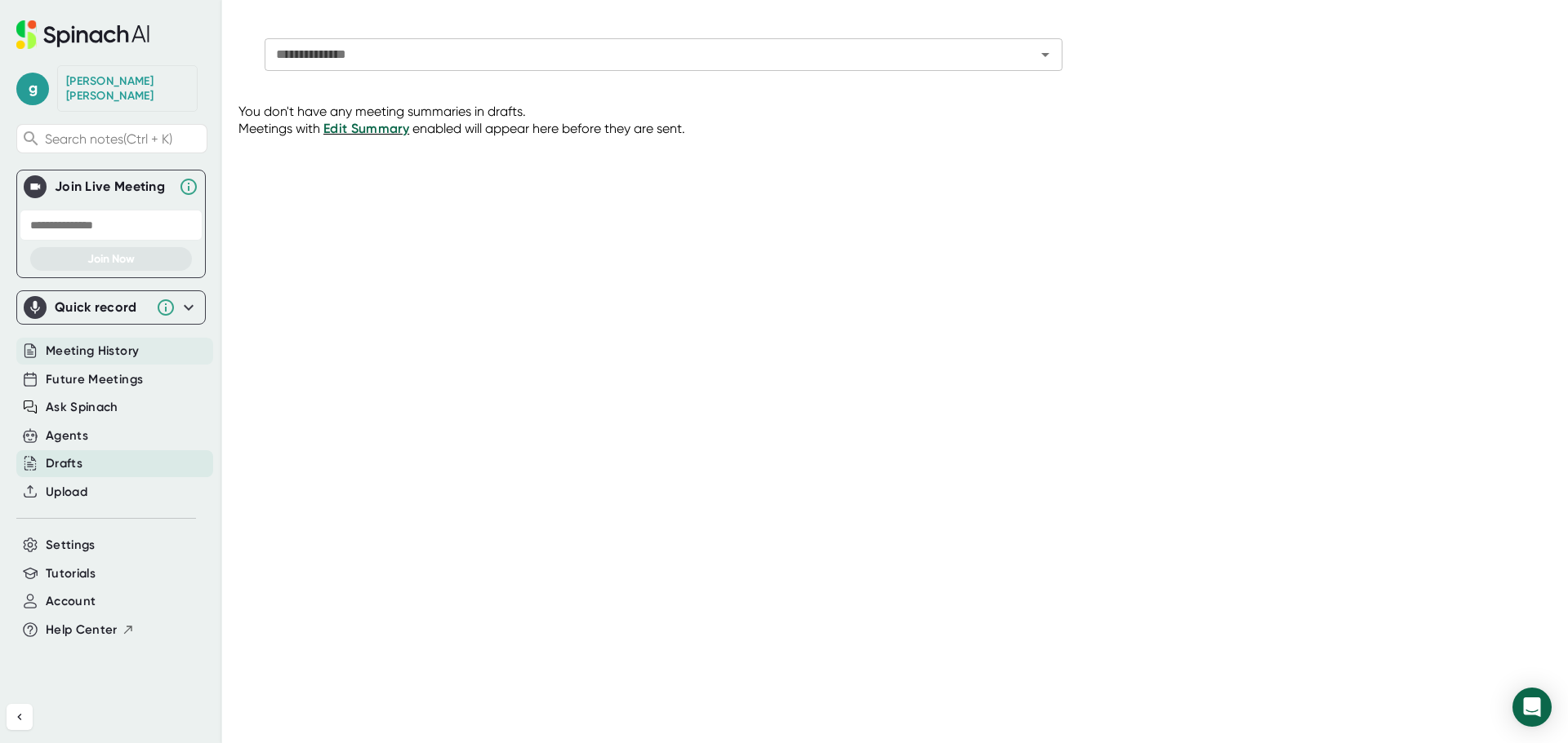
click at [106, 342] on span "Meeting History" at bounding box center [93, 351] width 93 height 19
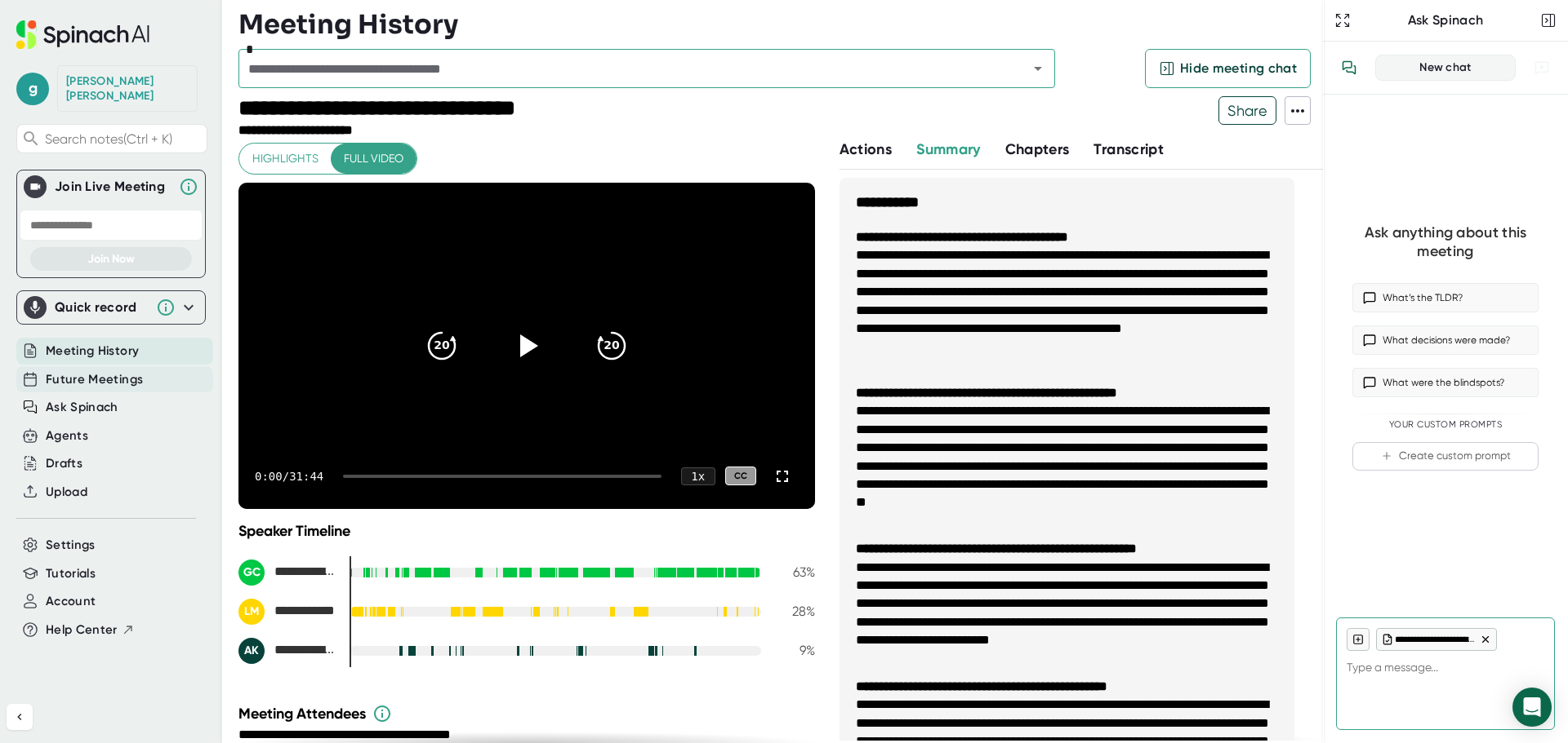
type textarea "x"
click at [116, 370] on span "Future Meetings" at bounding box center [94, 379] width 97 height 19
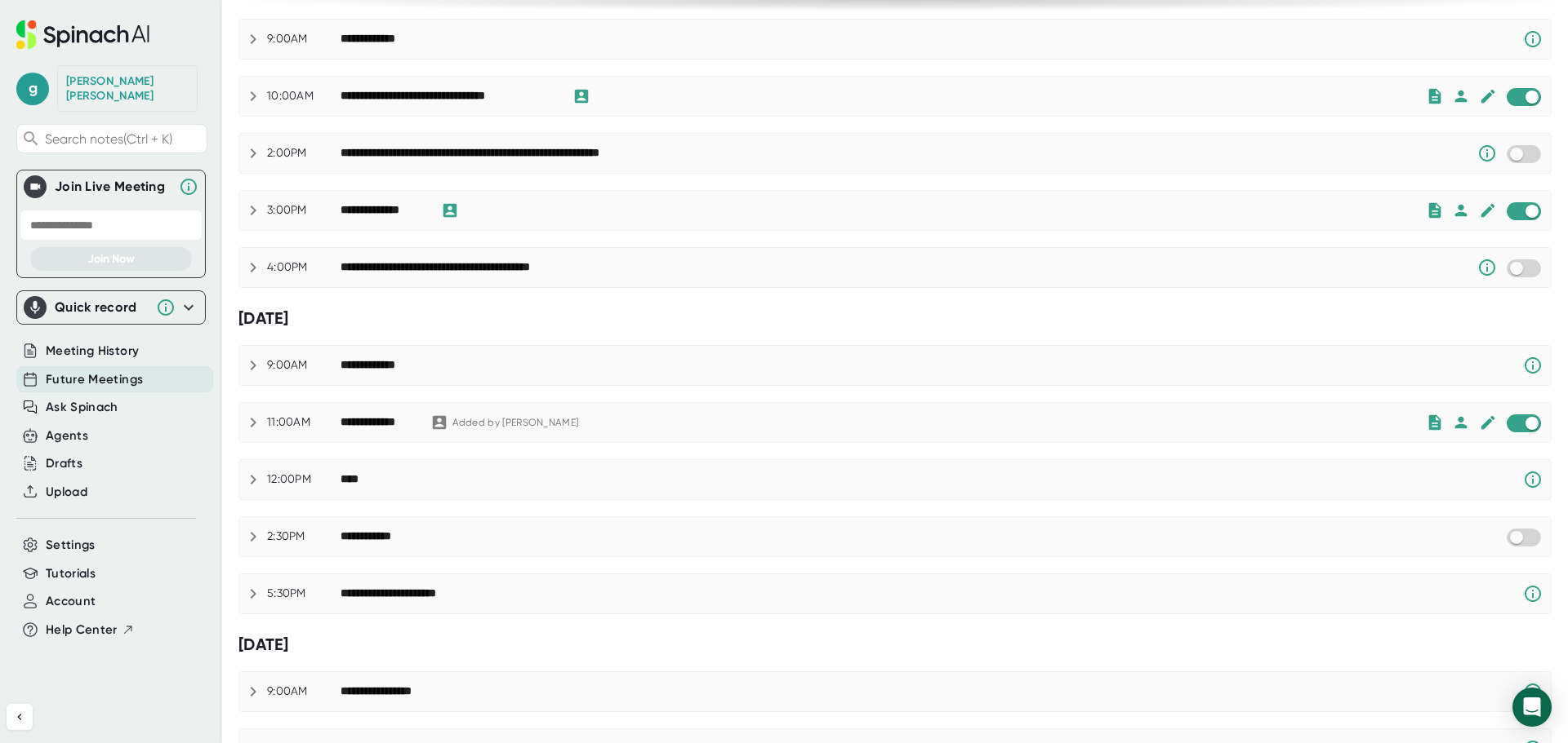
scroll to position [408, 0]
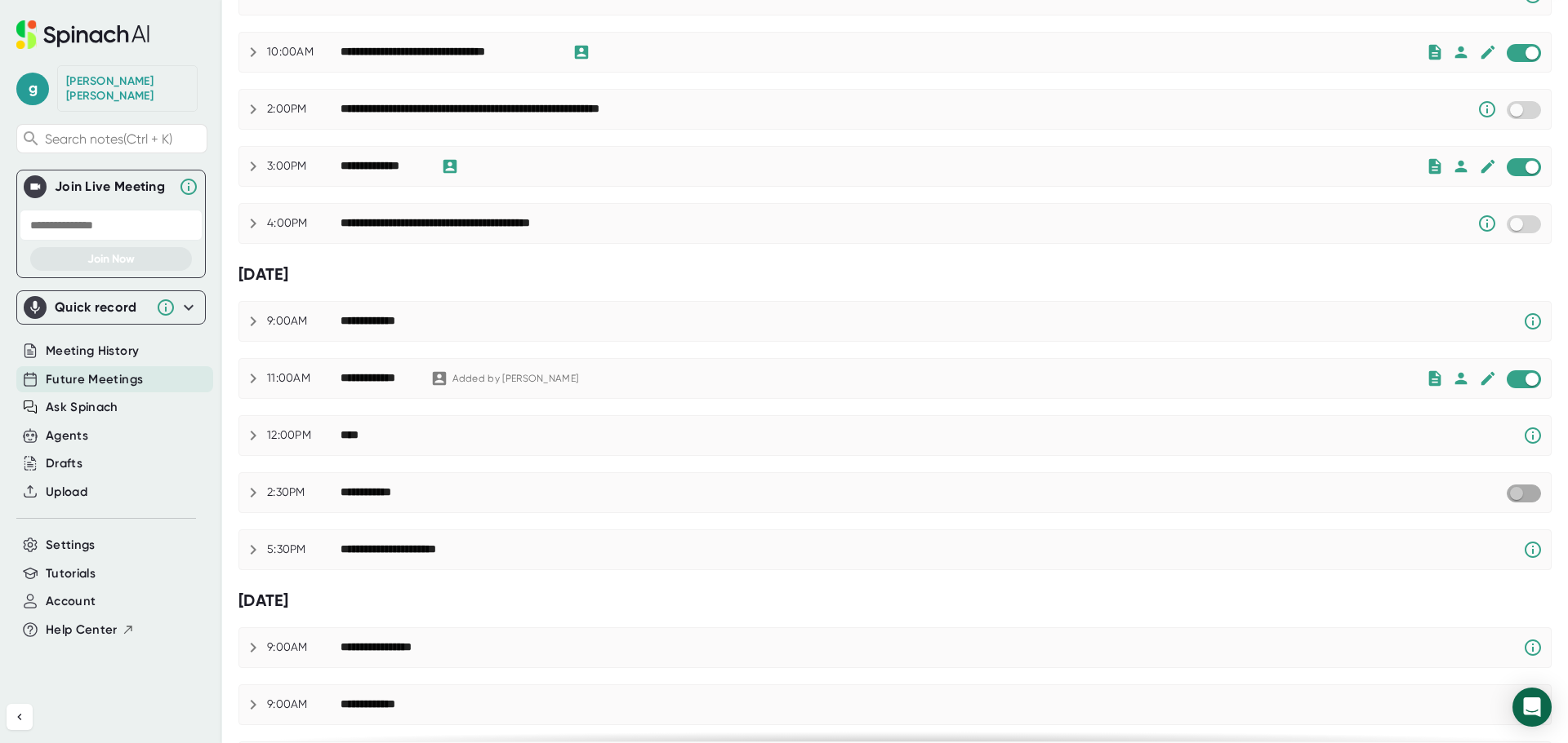
click at [1505, 490] on input "checkbox" at bounding box center [1516, 494] width 47 height 15
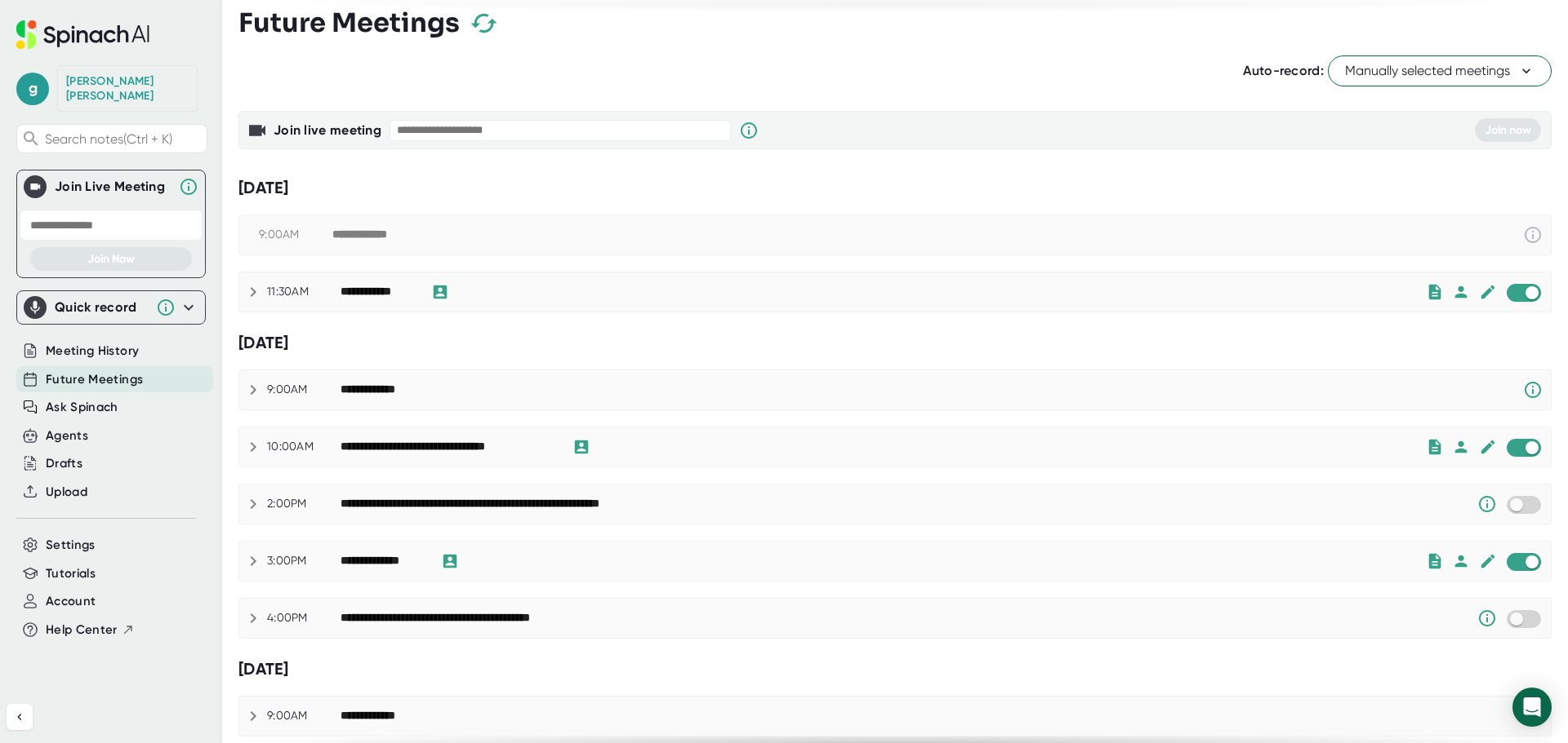
scroll to position [0, 0]
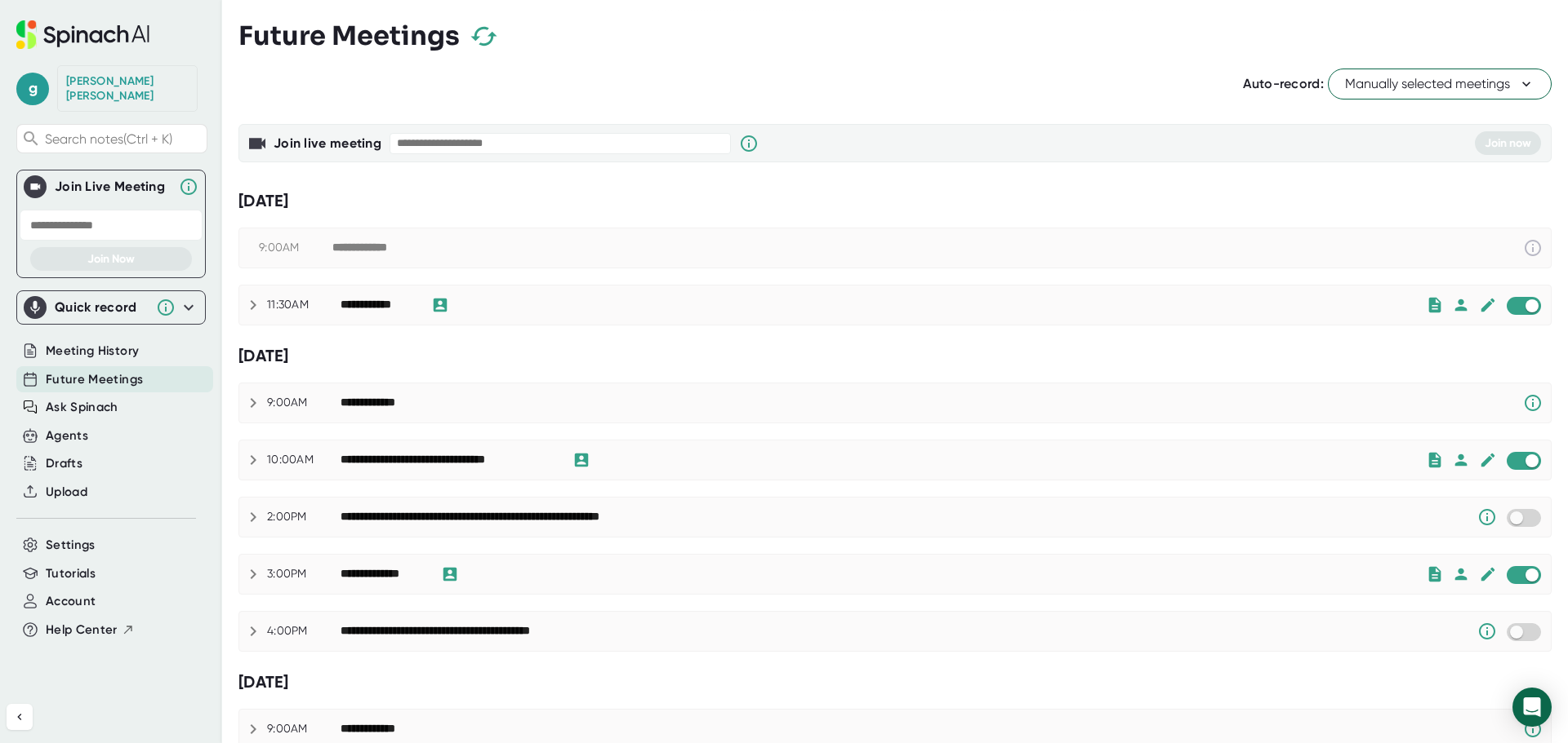
click at [577, 27] on div "Future Meetings" at bounding box center [894, 36] width 1313 height 48
click at [679, 342] on div "[DATE]" at bounding box center [894, 356] width 1313 height 28
click at [71, 455] on div "Drafts" at bounding box center [64, 464] width 37 height 19
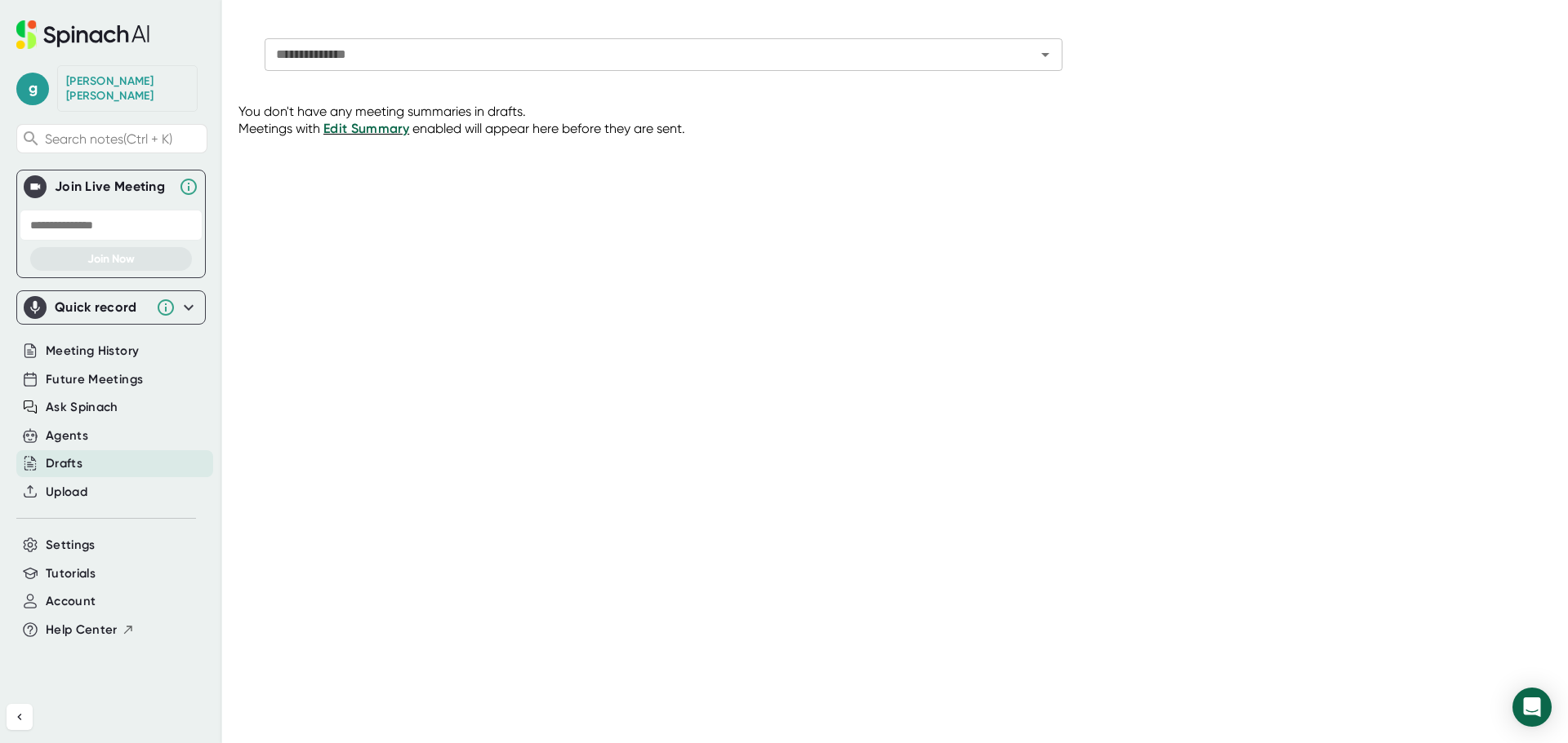
click at [623, 369] on div "**********" at bounding box center [902, 372] width 1329 height 691
click at [437, 366] on div "**********" at bounding box center [902, 372] width 1329 height 691
drag, startPoint x: 612, startPoint y: 539, endPoint x: 586, endPoint y: 465, distance: 78.4
click at [612, 539] on div "**********" at bounding box center [902, 372] width 1329 height 691
